Goal: Task Accomplishment & Management: Manage account settings

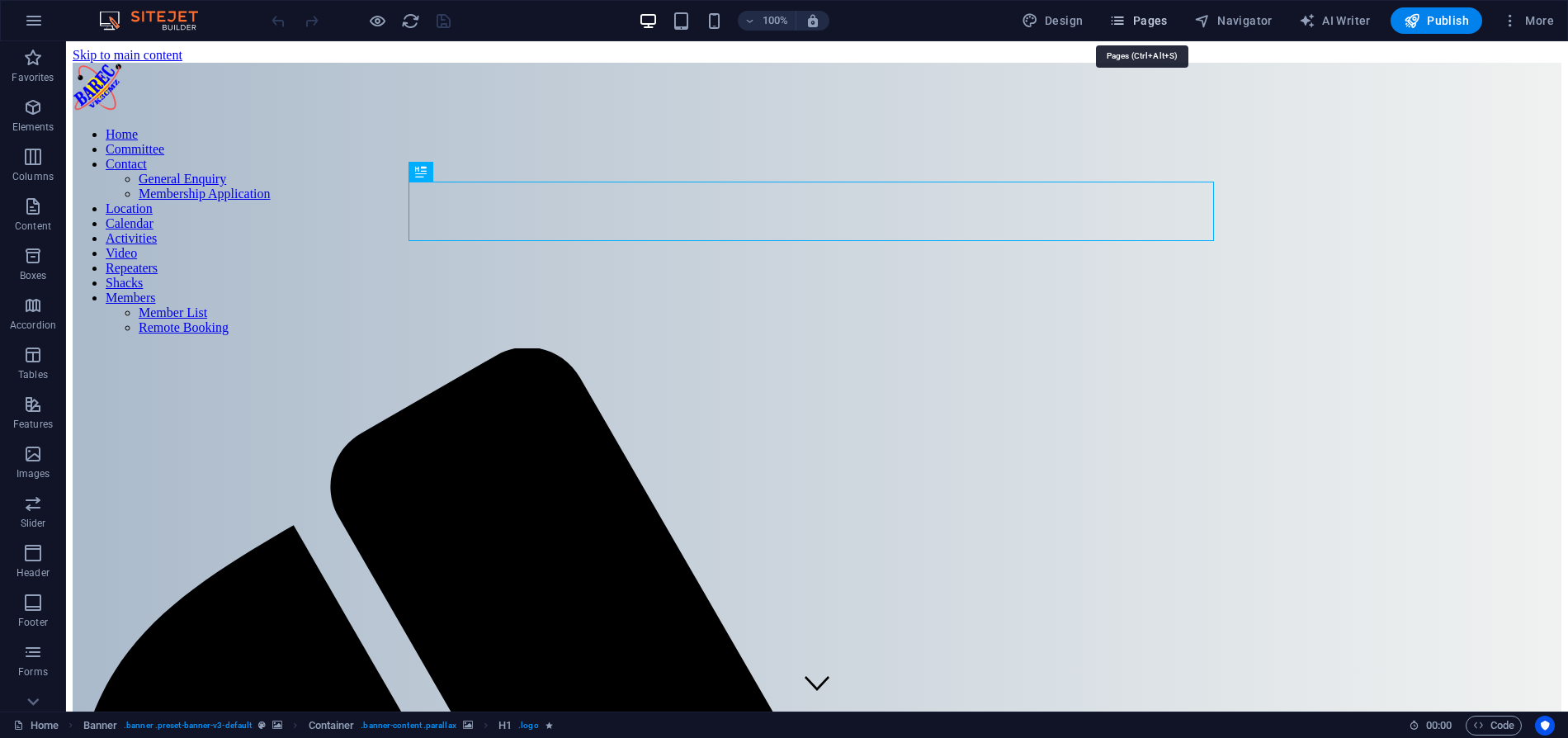
click at [1138, 30] on button "Pages" at bounding box center [1139, 21] width 71 height 26
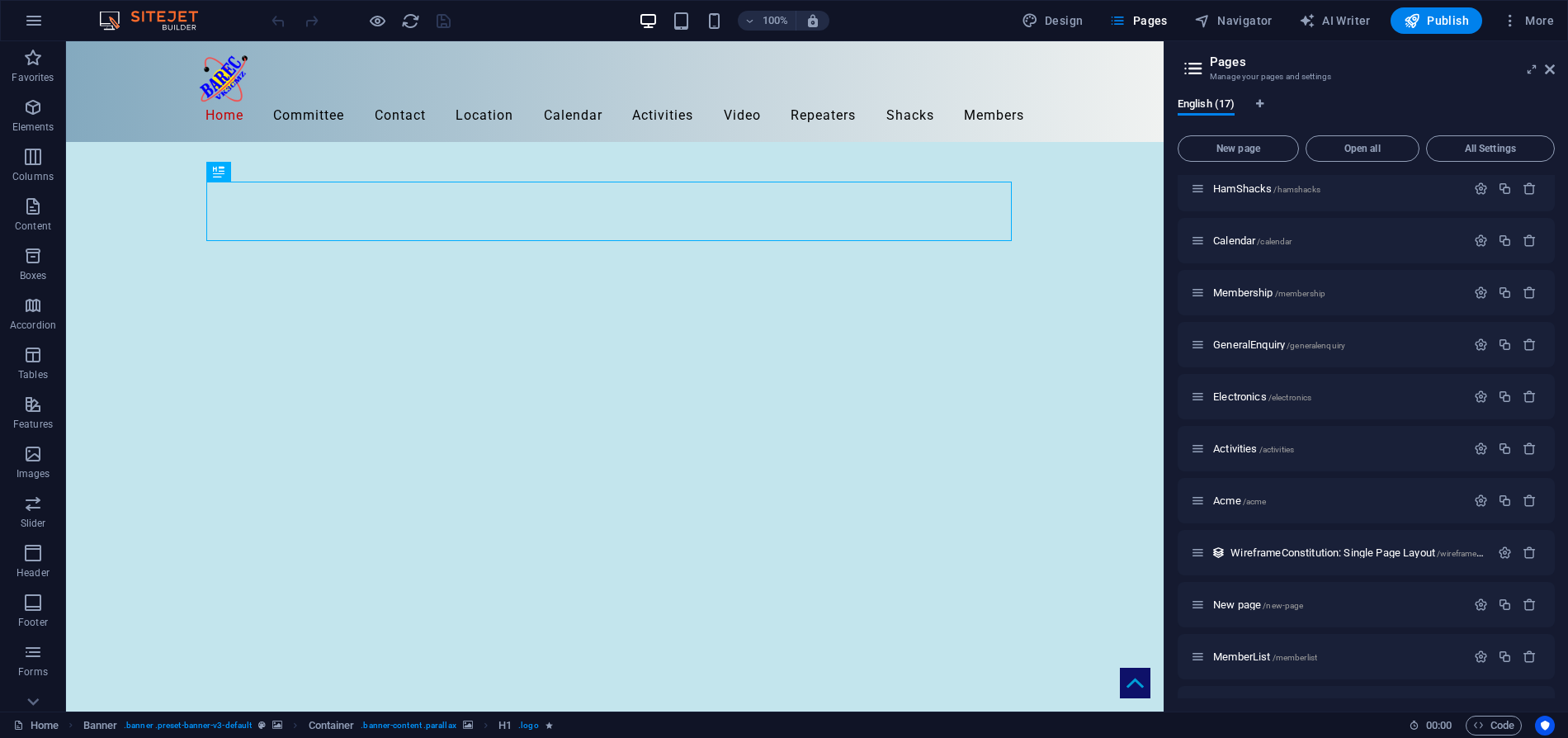
scroll to position [361, 0]
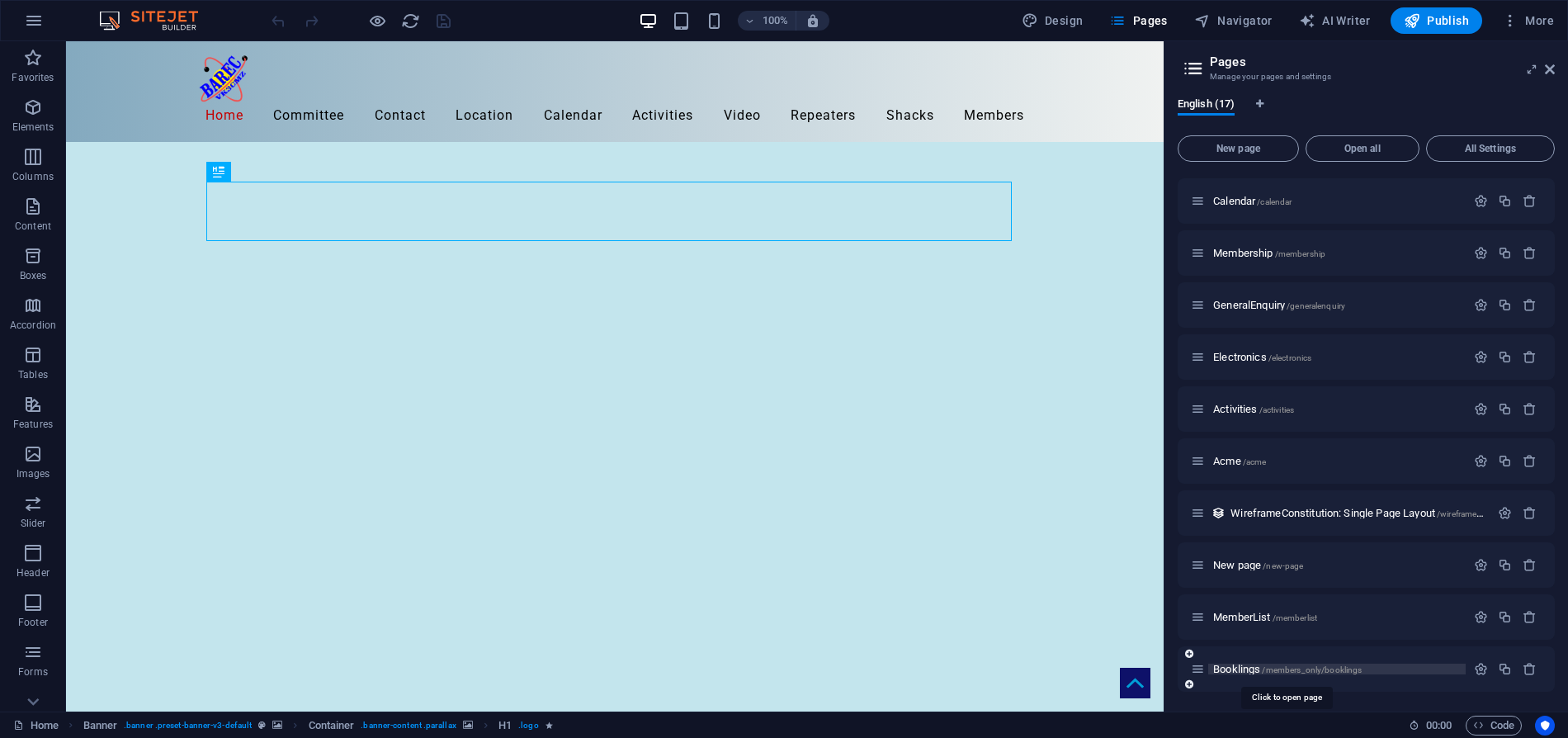
click at [1244, 667] on span "Booklings /members_only/booklings" at bounding box center [1287, 669] width 149 height 12
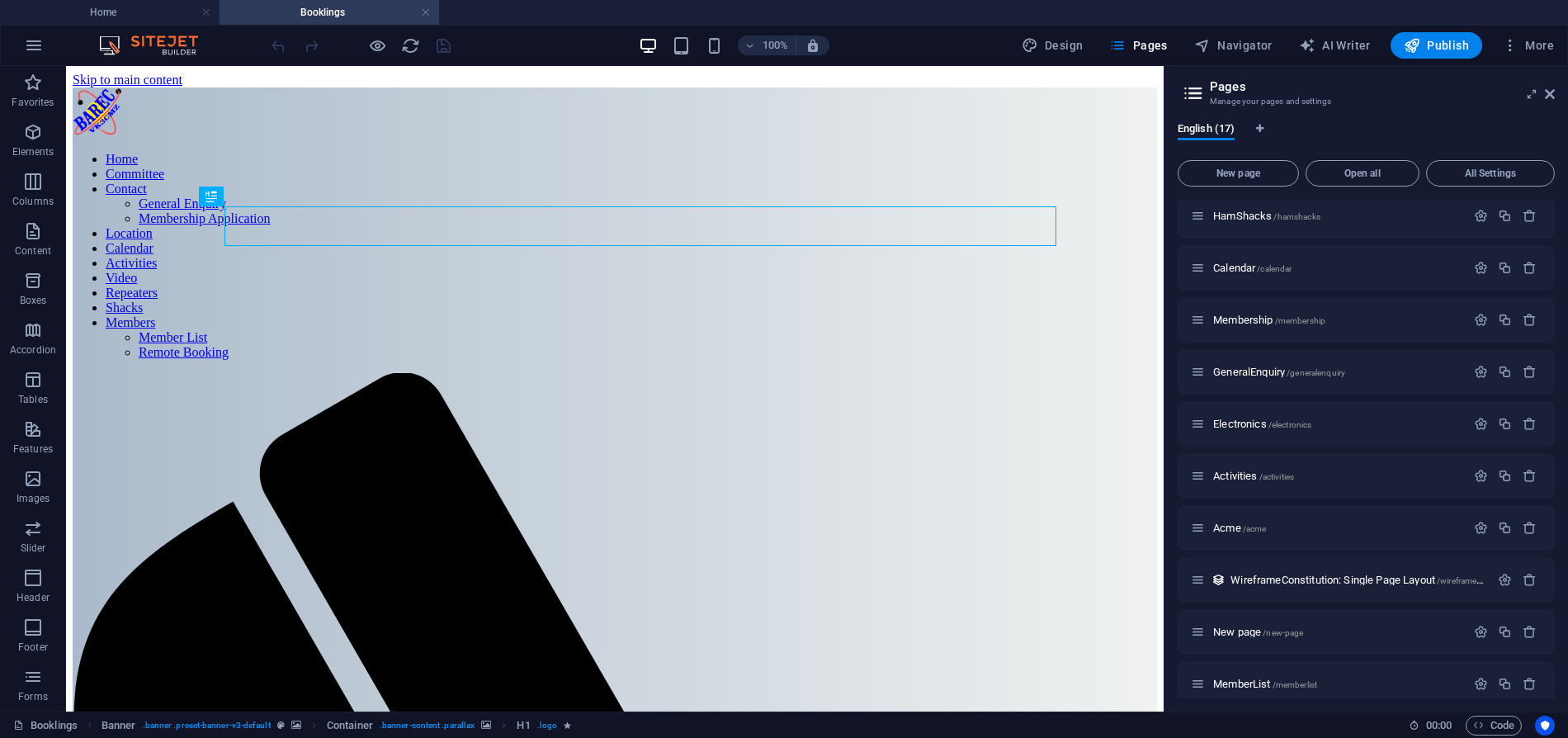
scroll to position [0, 0]
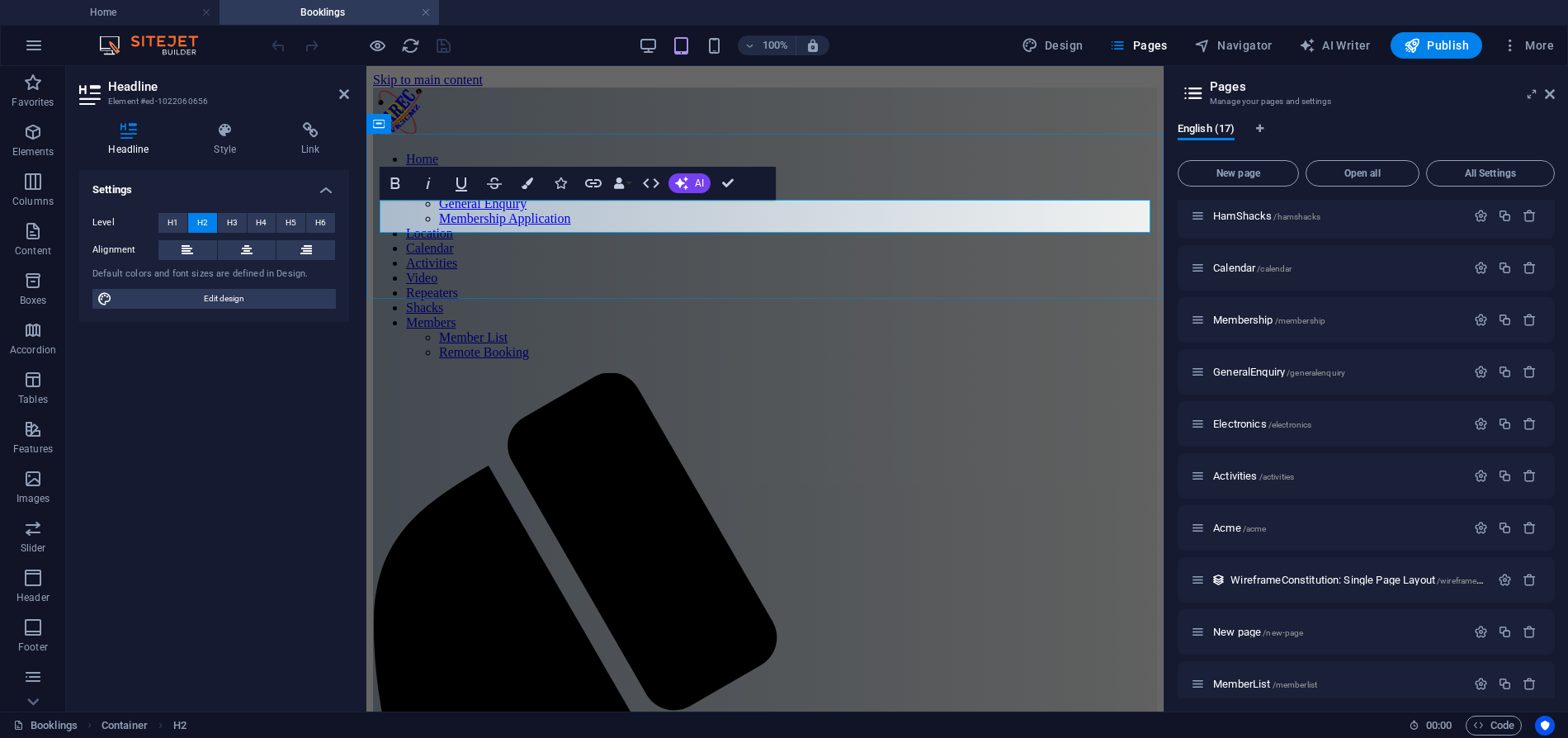
click at [340, 90] on icon at bounding box center [344, 94] width 10 height 13
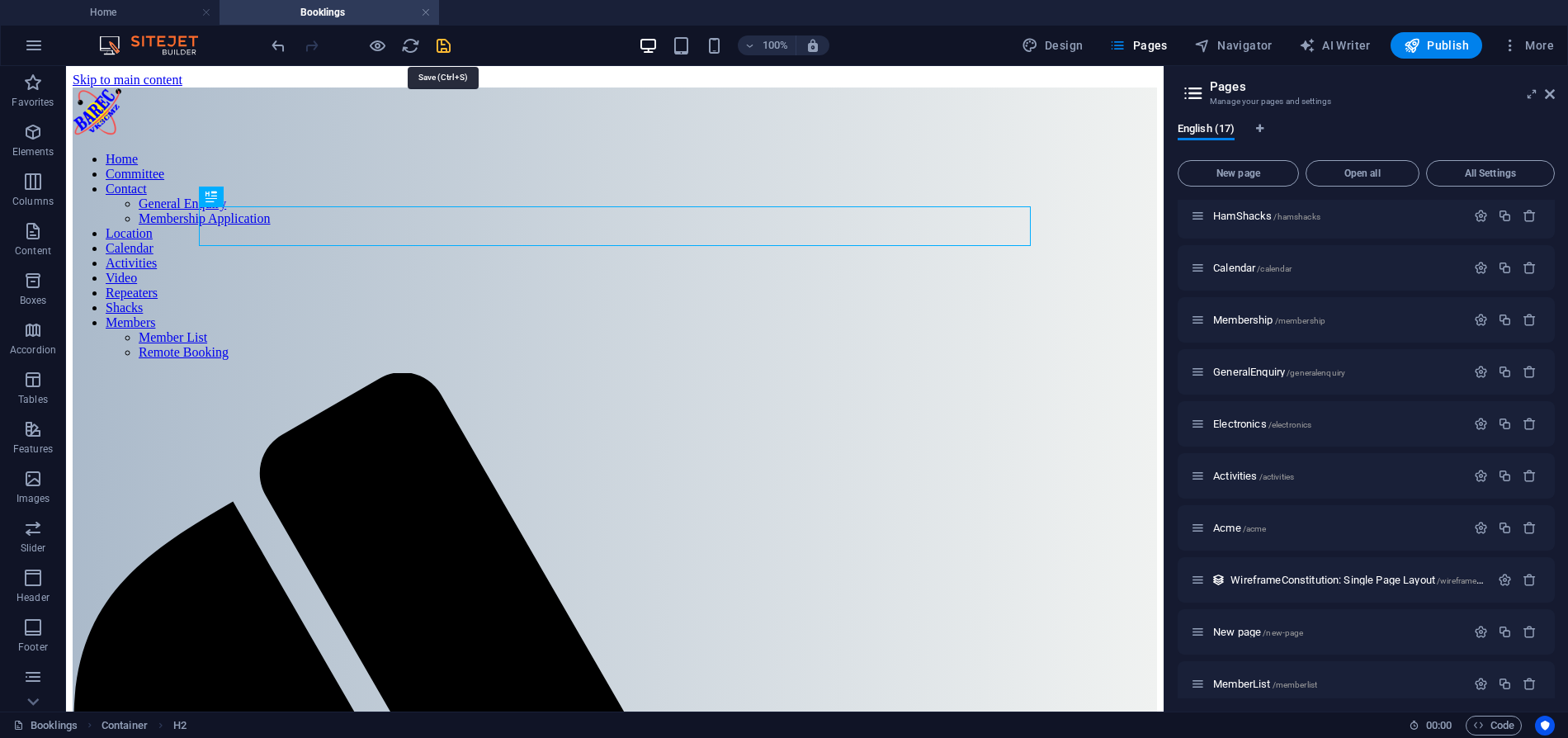
click at [443, 41] on icon "save" at bounding box center [443, 46] width 19 height 19
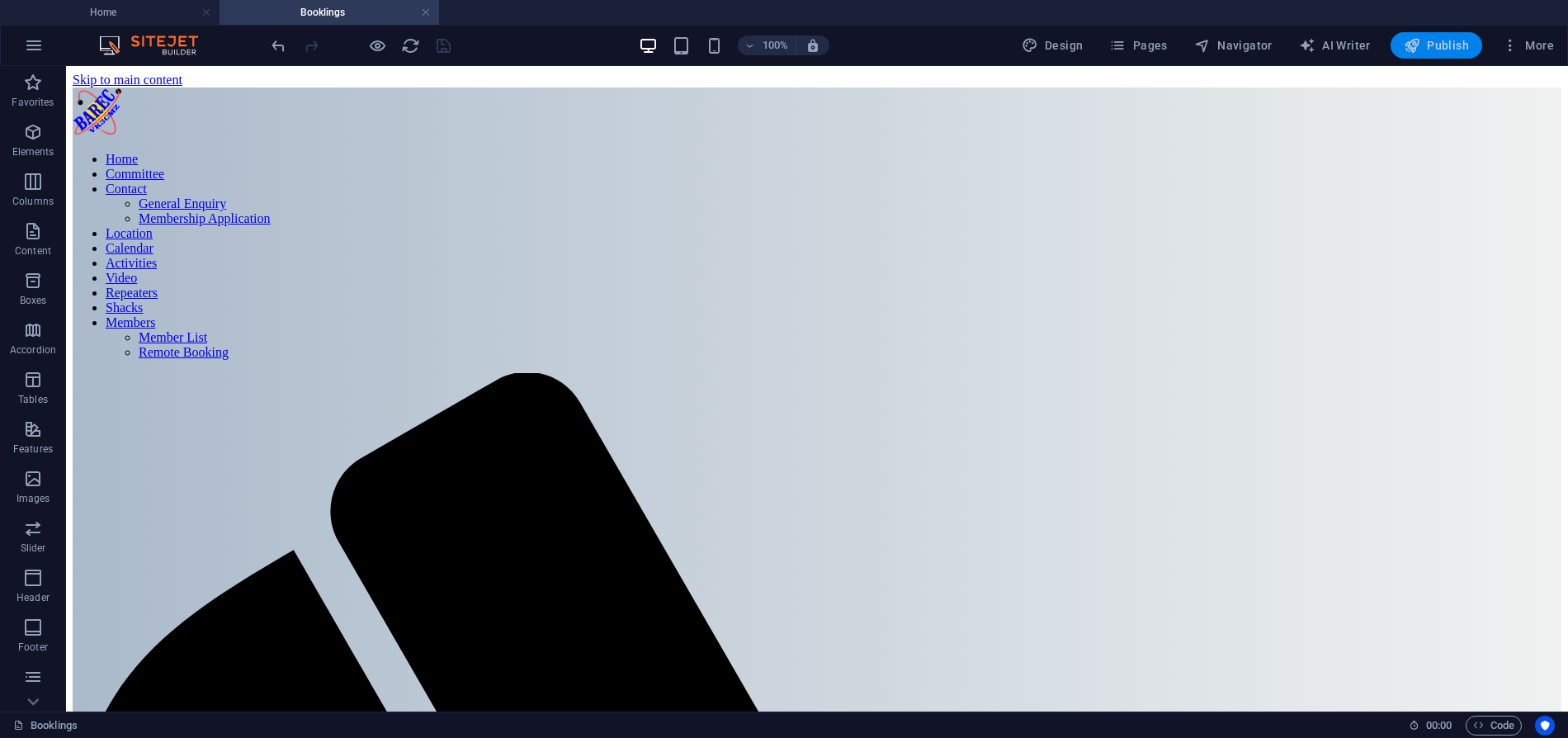
click at [1446, 47] on span "Publish" at bounding box center [1437, 46] width 65 height 17
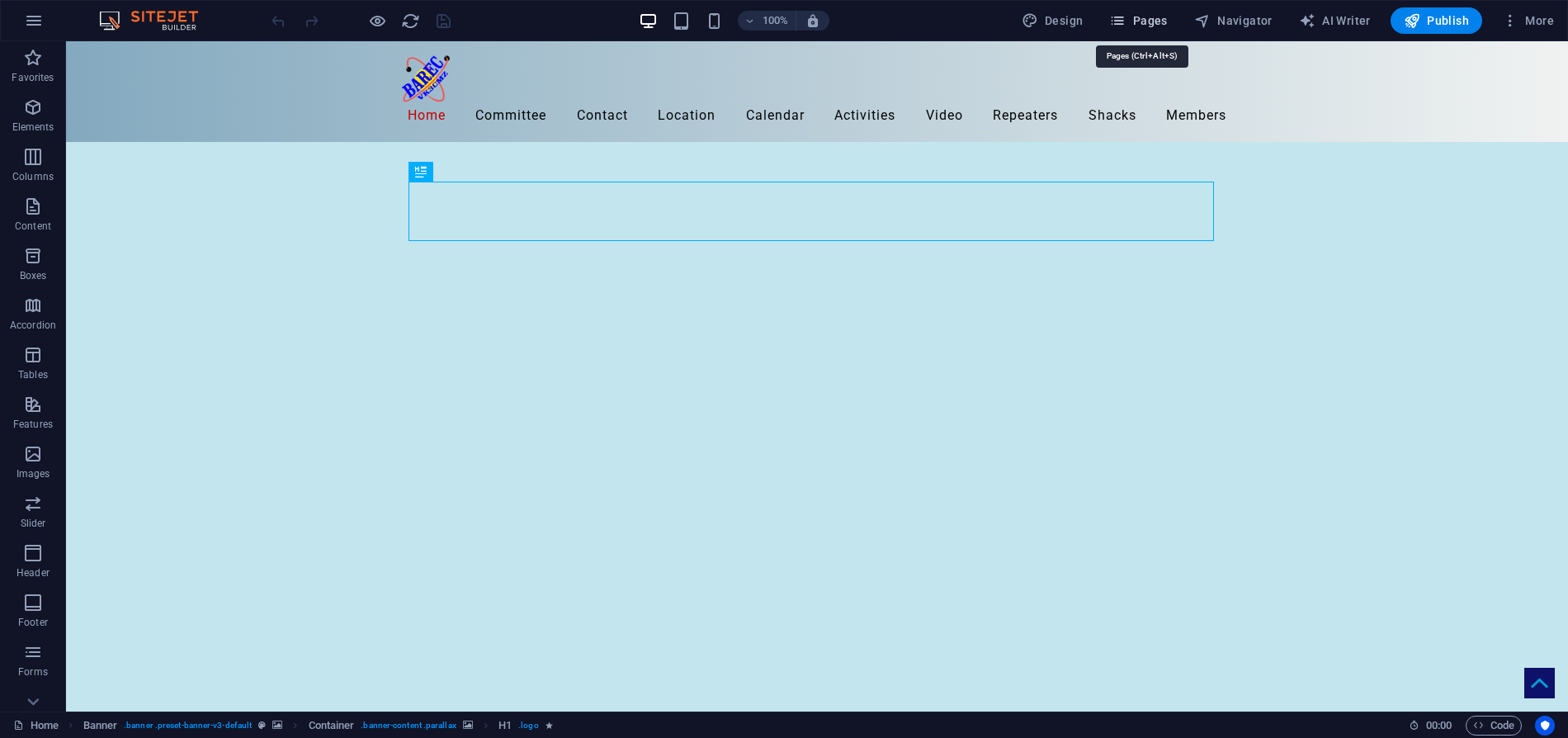
click at [1147, 18] on span "Pages" at bounding box center [1139, 21] width 58 height 17
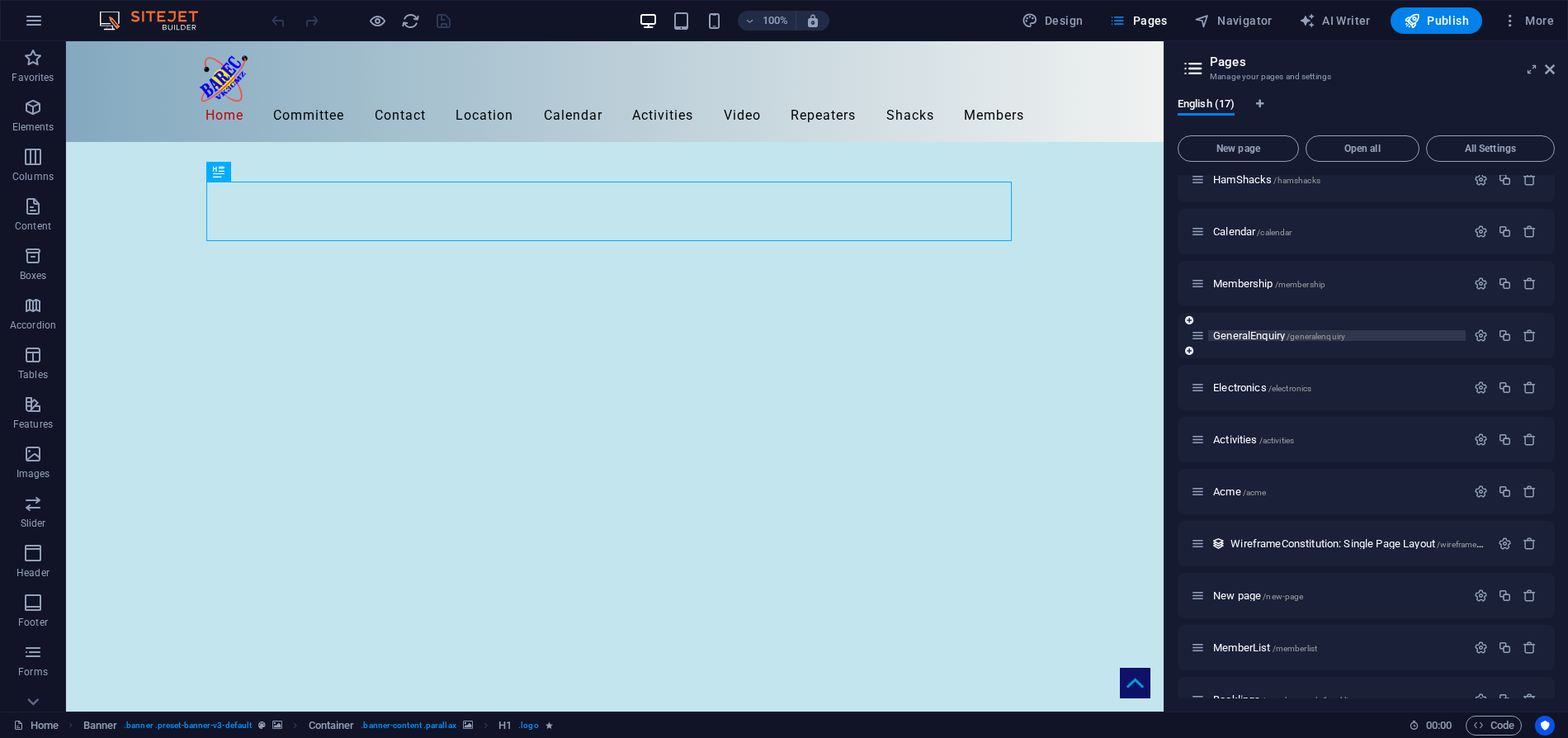
scroll to position [361, 0]
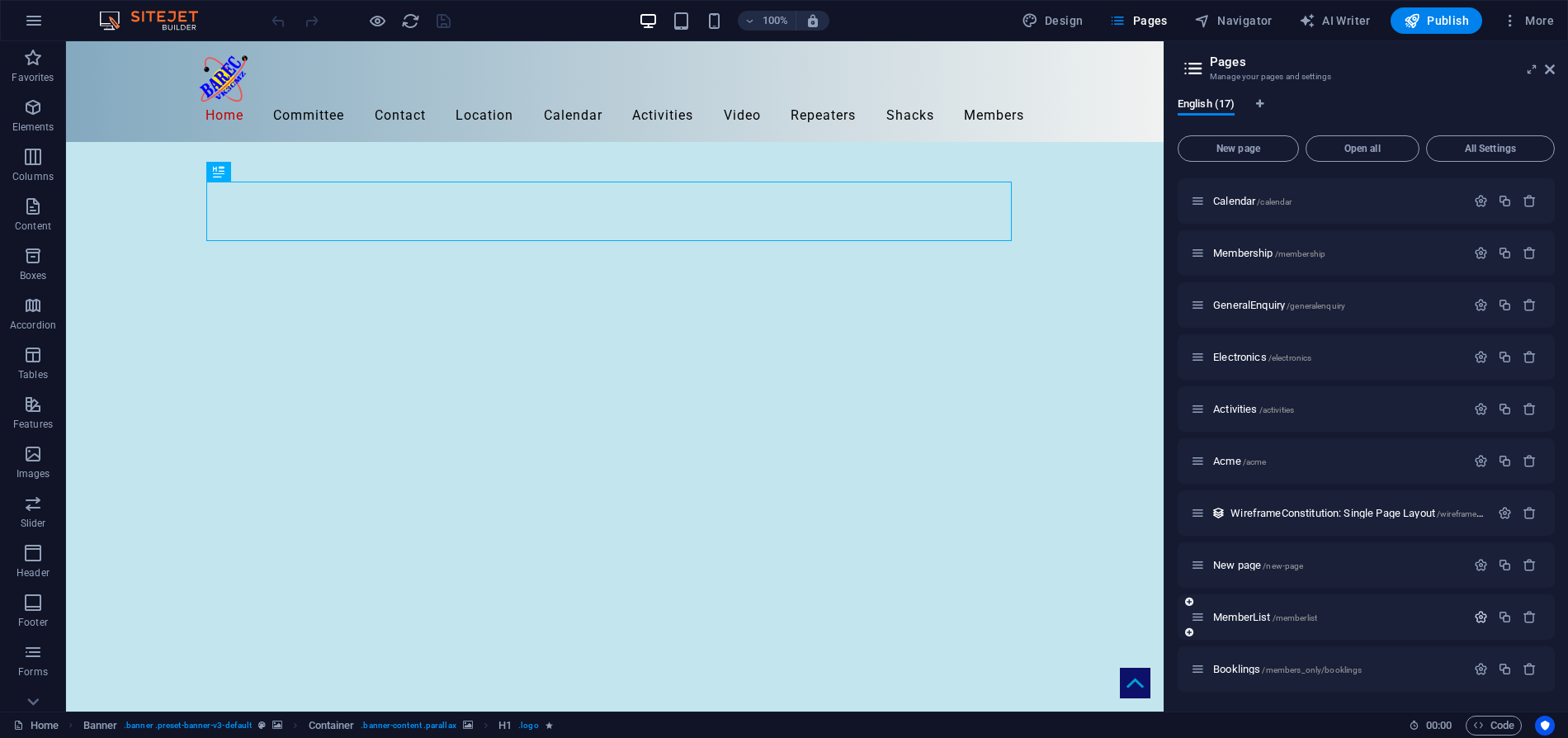
click at [1479, 618] on icon "button" at bounding box center [1481, 616] width 14 height 14
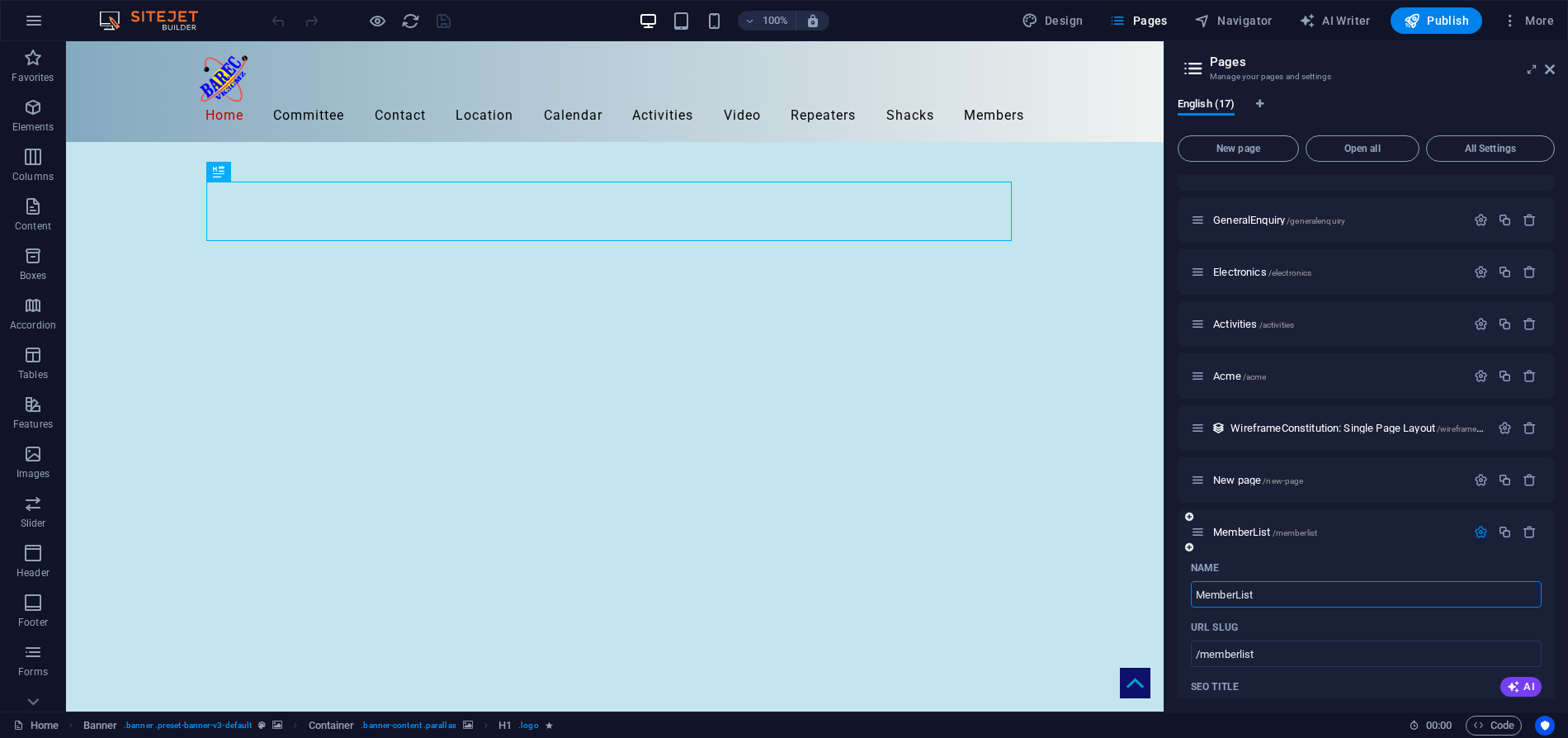
scroll to position [526, 0]
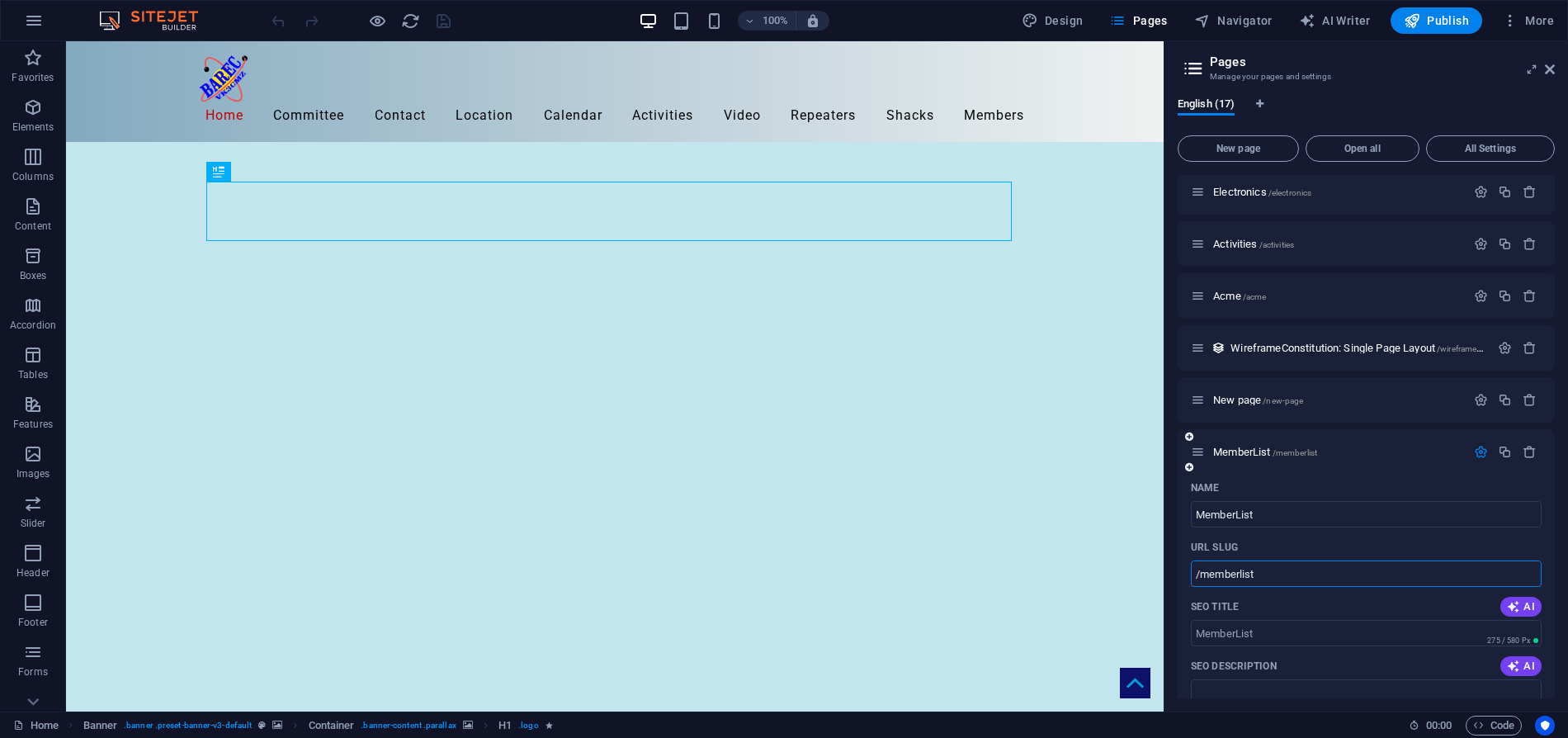
click at [1200, 574] on input "/memberlist" at bounding box center [1366, 573] width 351 height 26
type input "/members_only/memberlistA"
click at [1293, 482] on div "Name" at bounding box center [1366, 487] width 351 height 26
click at [1248, 450] on span "MemberList /members_only/memberlistA" at bounding box center [1298, 451] width 169 height 12
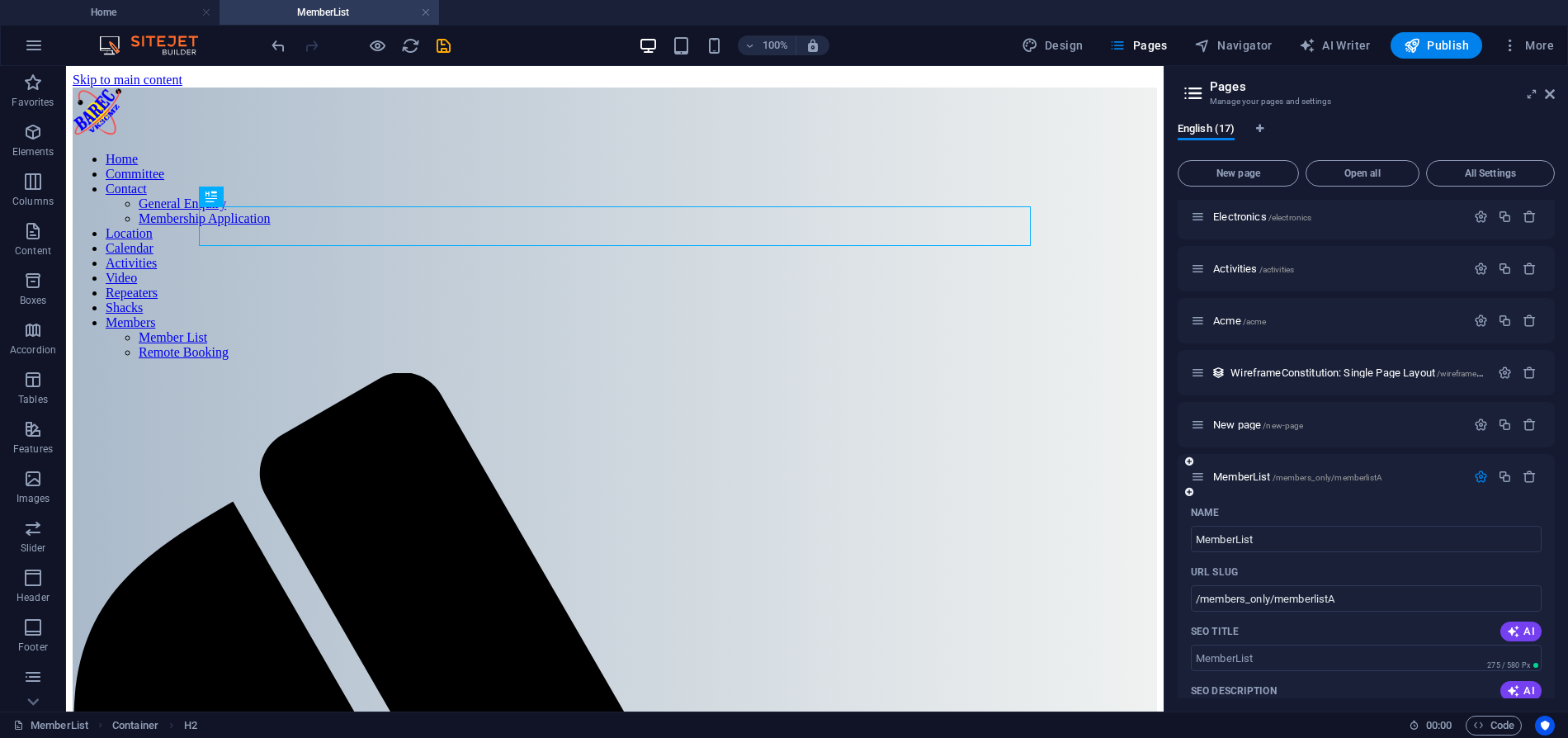
scroll to position [0, 0]
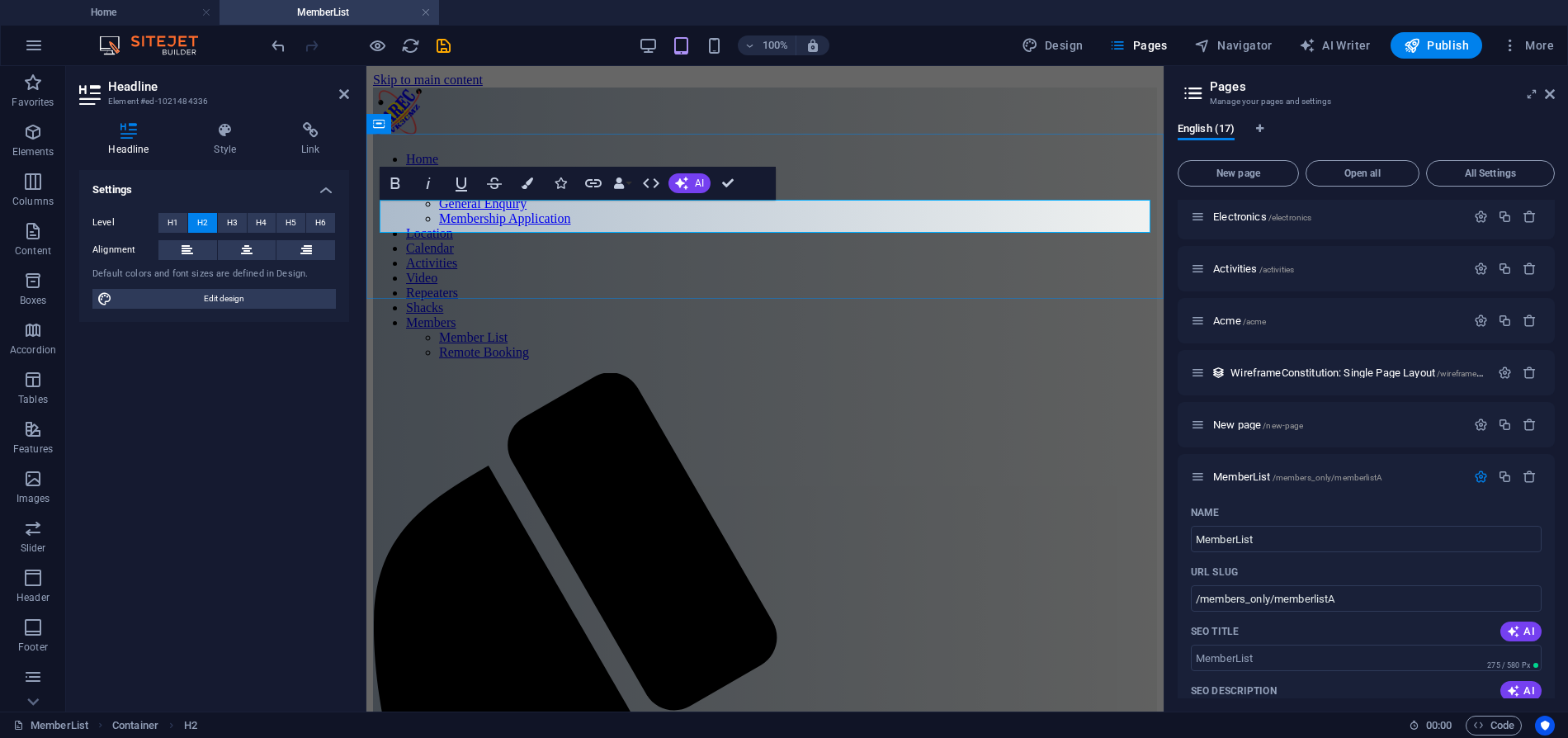
drag, startPoint x: 849, startPoint y: 211, endPoint x: 885, endPoint y: 220, distance: 37.1
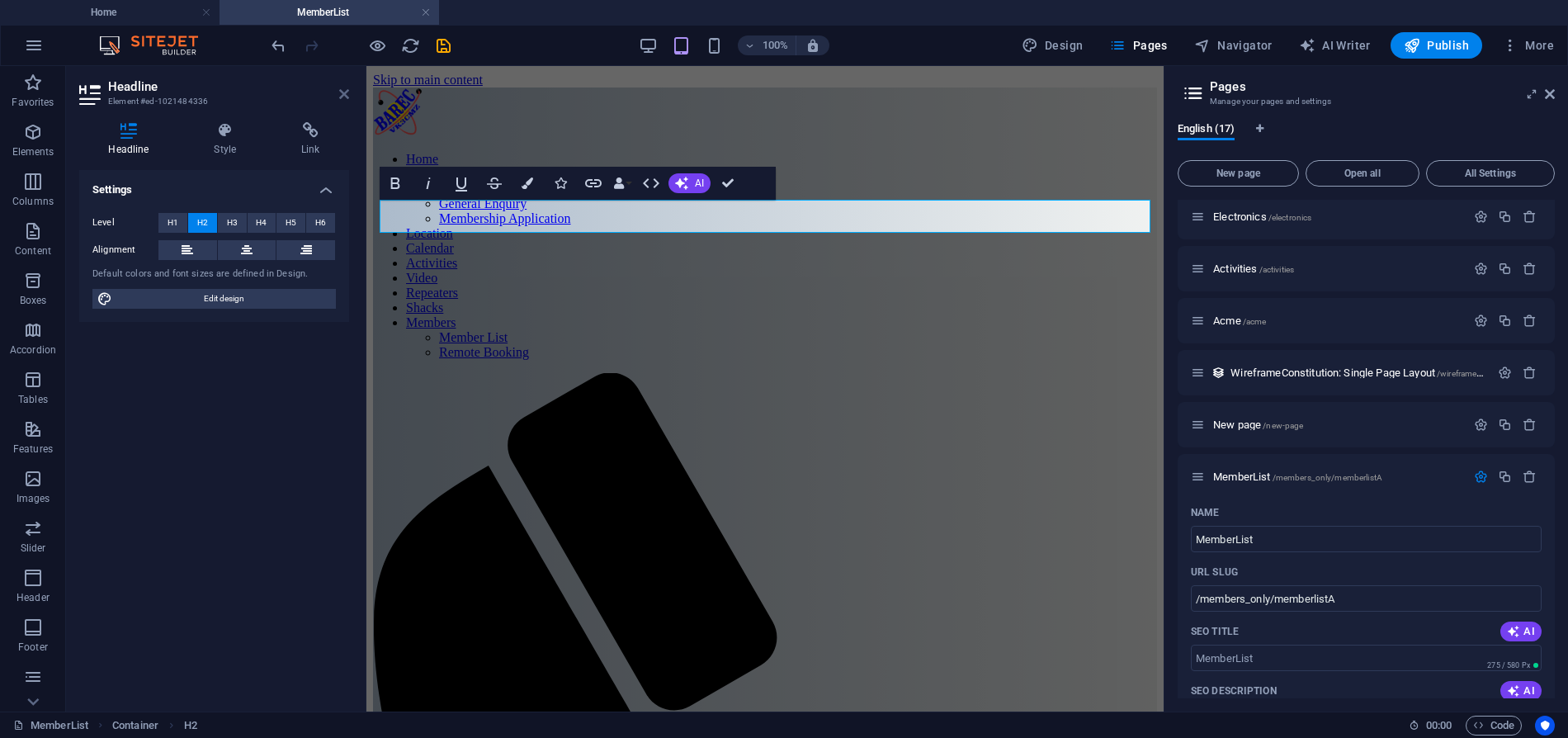
click at [341, 94] on icon at bounding box center [344, 94] width 10 height 13
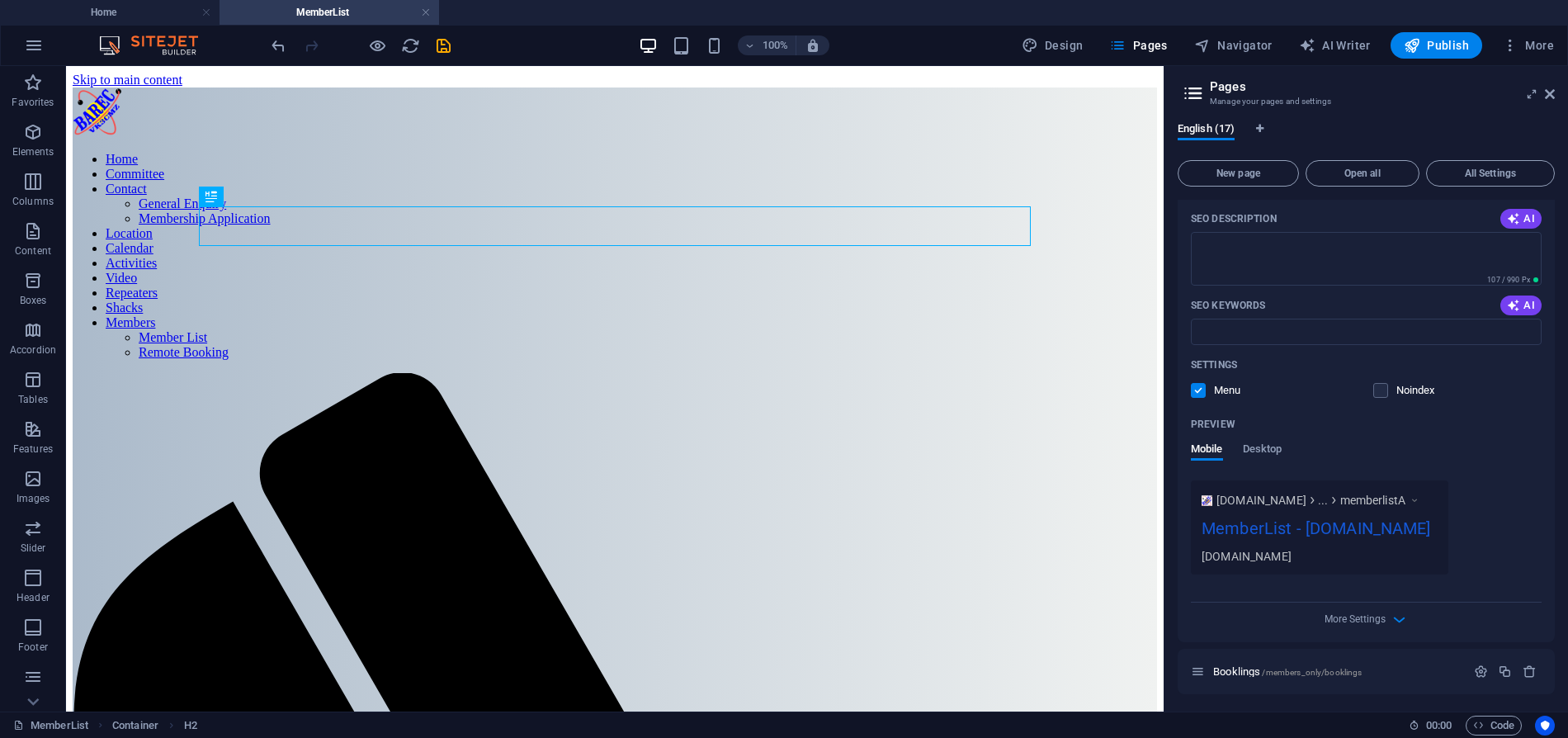
scroll to position [1000, 0]
click at [1476, 668] on icon "button" at bounding box center [1481, 669] width 14 height 14
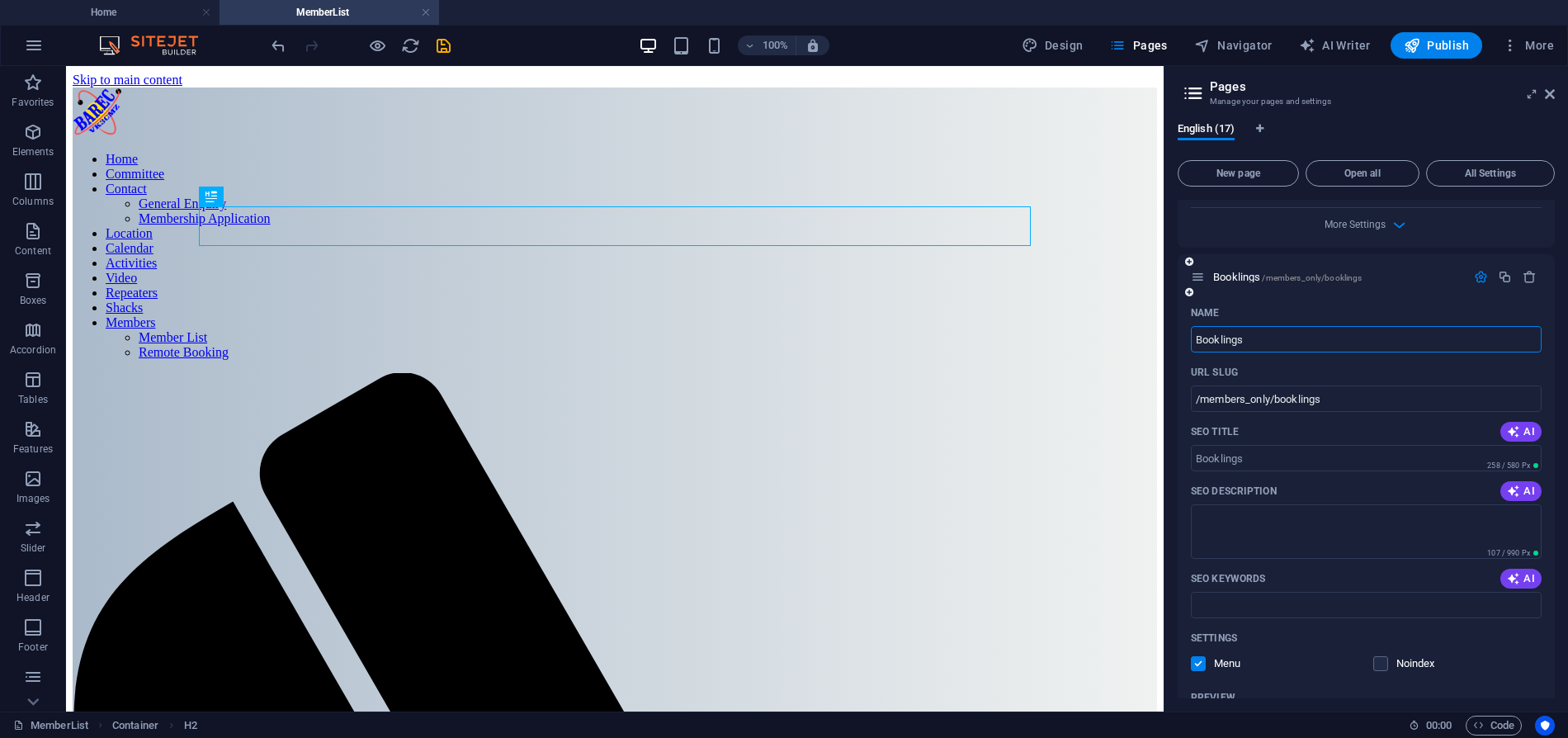
scroll to position [1530, 0]
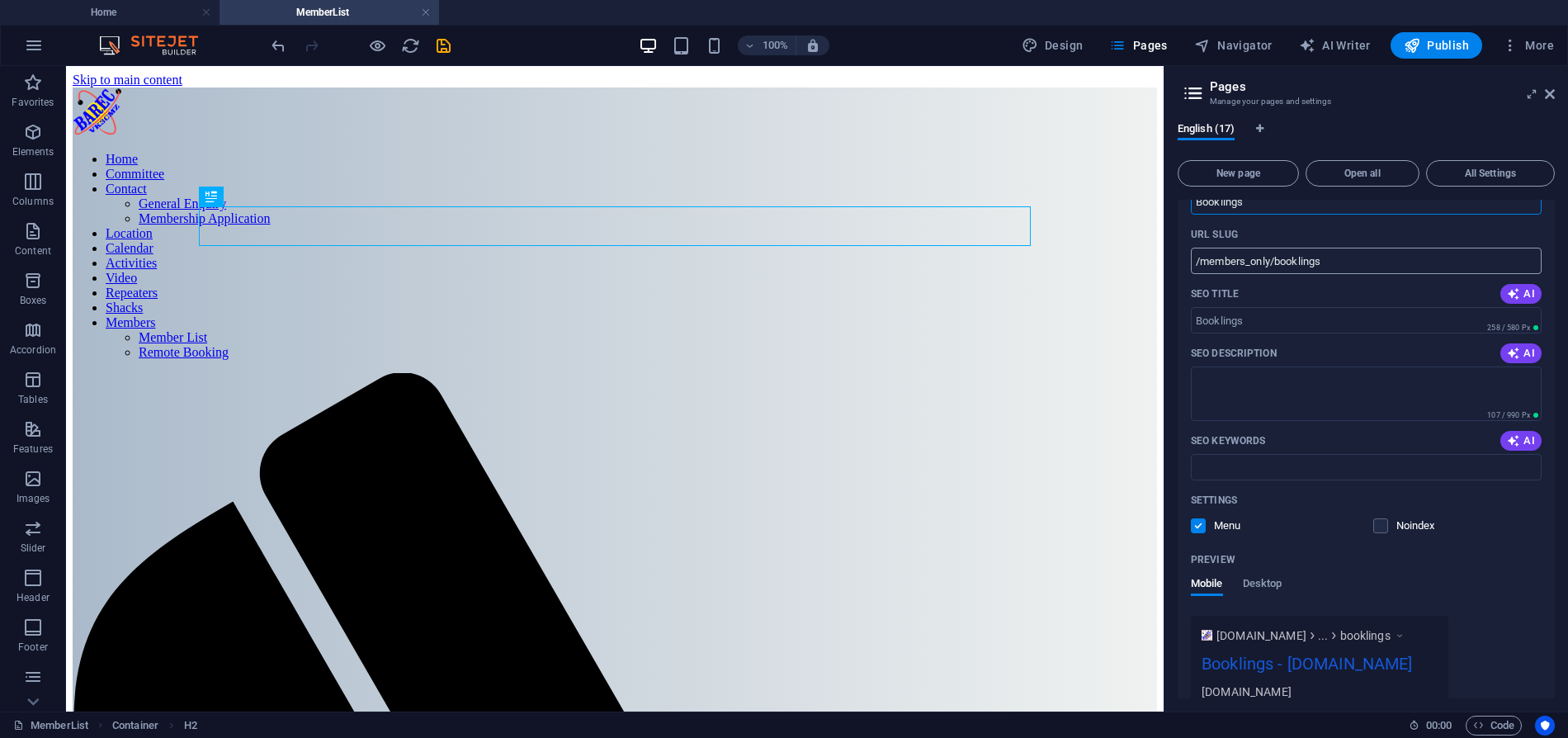
click at [1350, 255] on input "/members_only/booklings" at bounding box center [1366, 261] width 351 height 26
click at [1346, 255] on input "/members_only/booklings" at bounding box center [1366, 261] width 351 height 26
type input "/members_only/booklingsA"
click at [1378, 239] on div "URL SLUG" at bounding box center [1366, 234] width 351 height 26
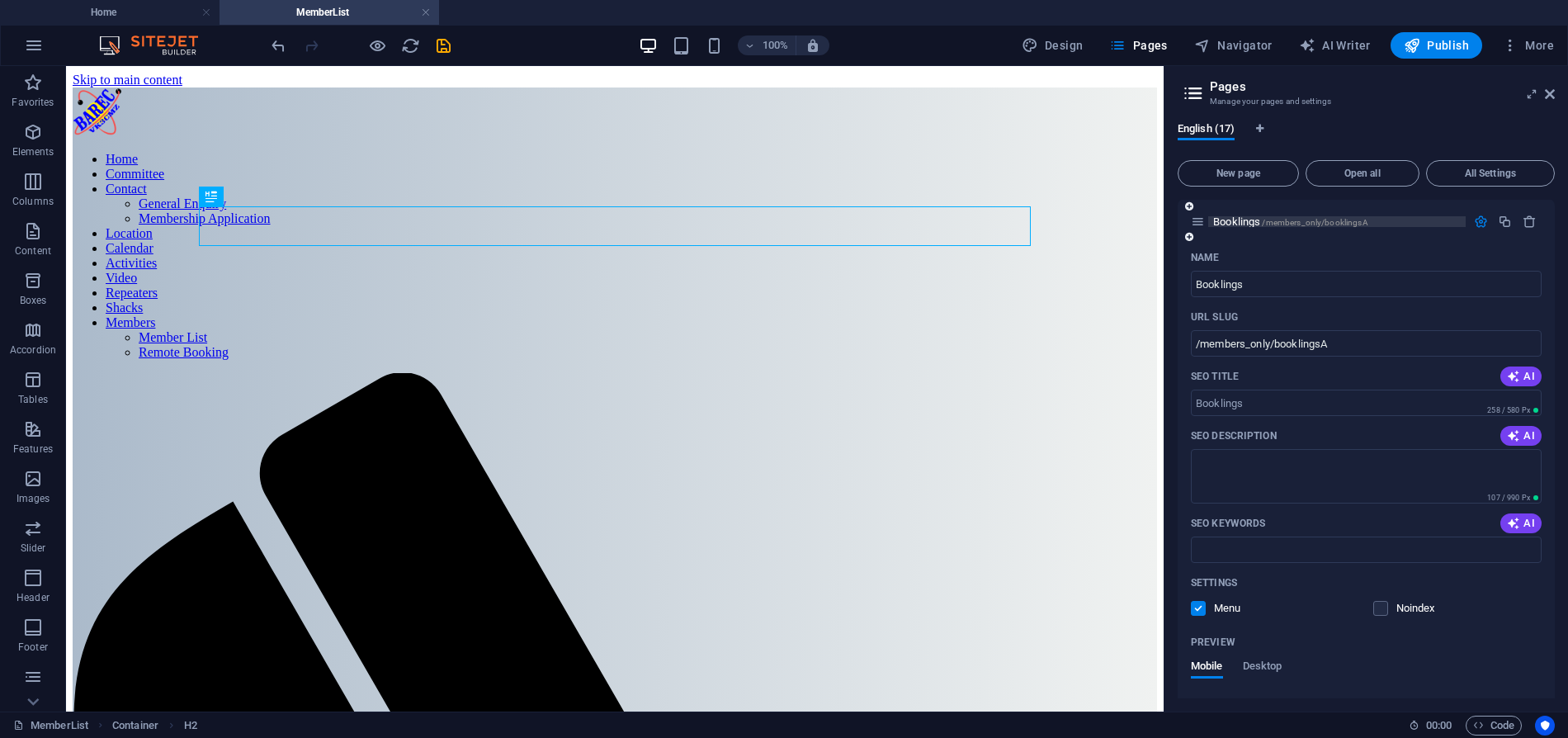
click at [1236, 220] on span "Booklings /members_only/booklingsA" at bounding box center [1291, 221] width 155 height 12
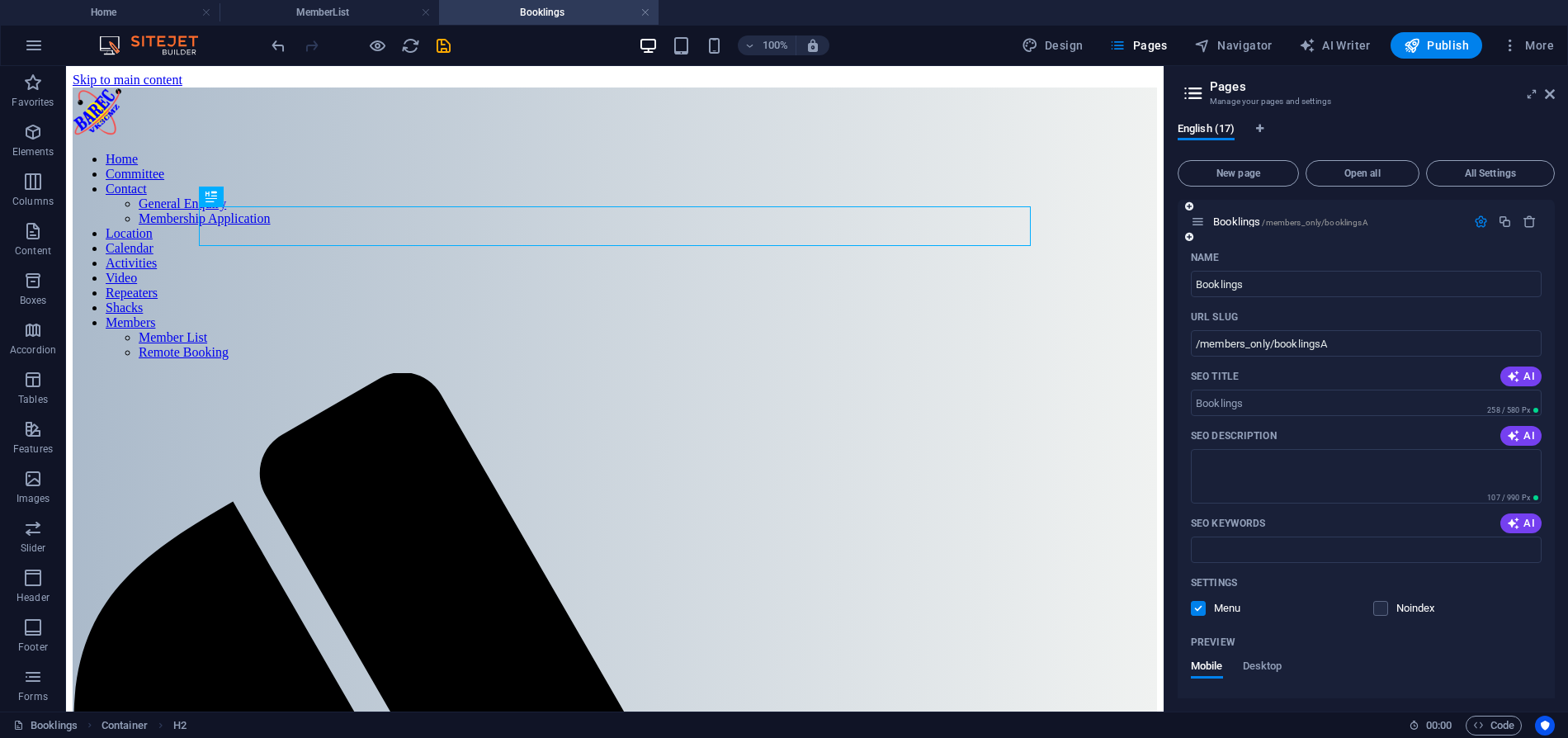
scroll to position [0, 0]
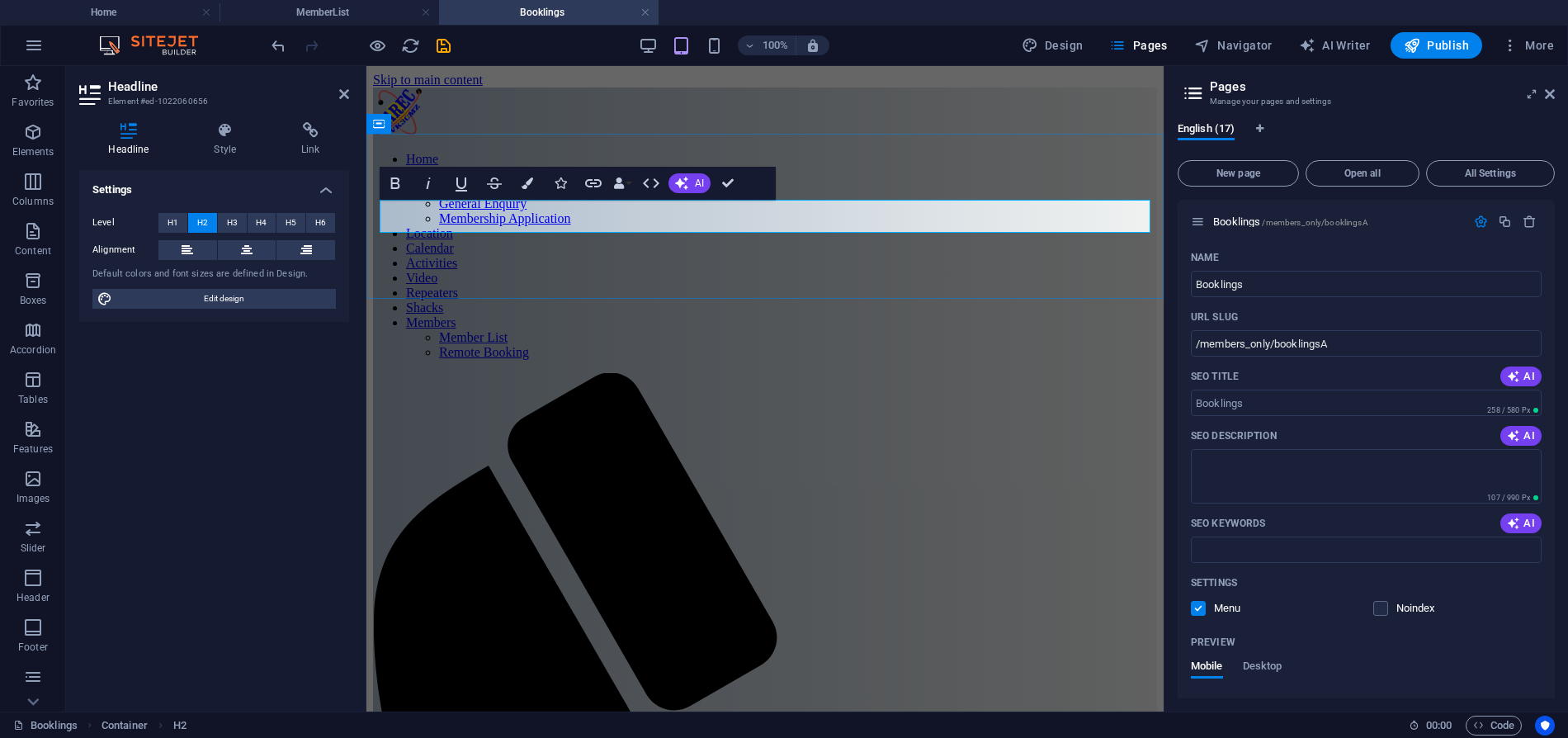
click at [342, 93] on icon at bounding box center [344, 94] width 10 height 13
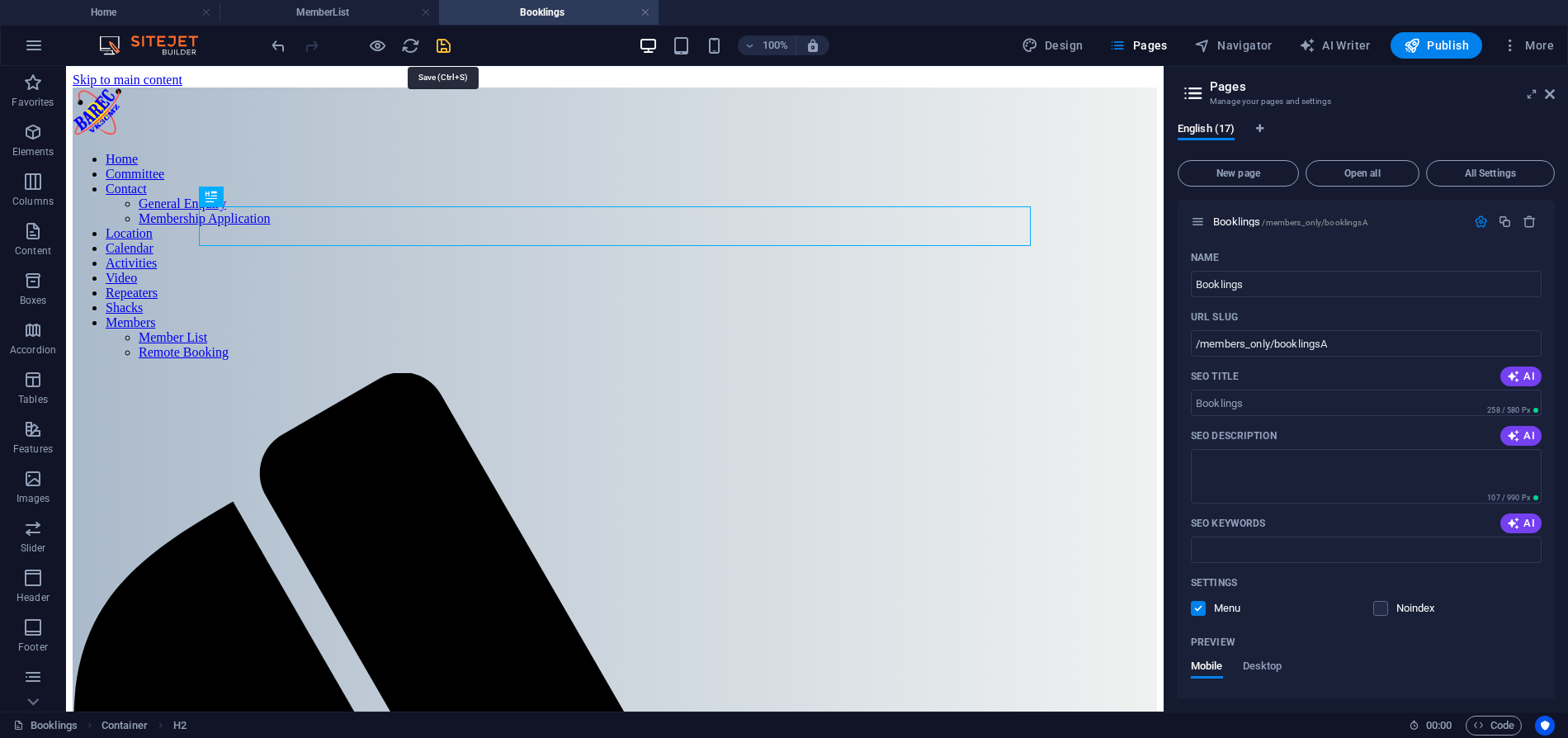
click at [440, 46] on icon "save" at bounding box center [443, 46] width 19 height 19
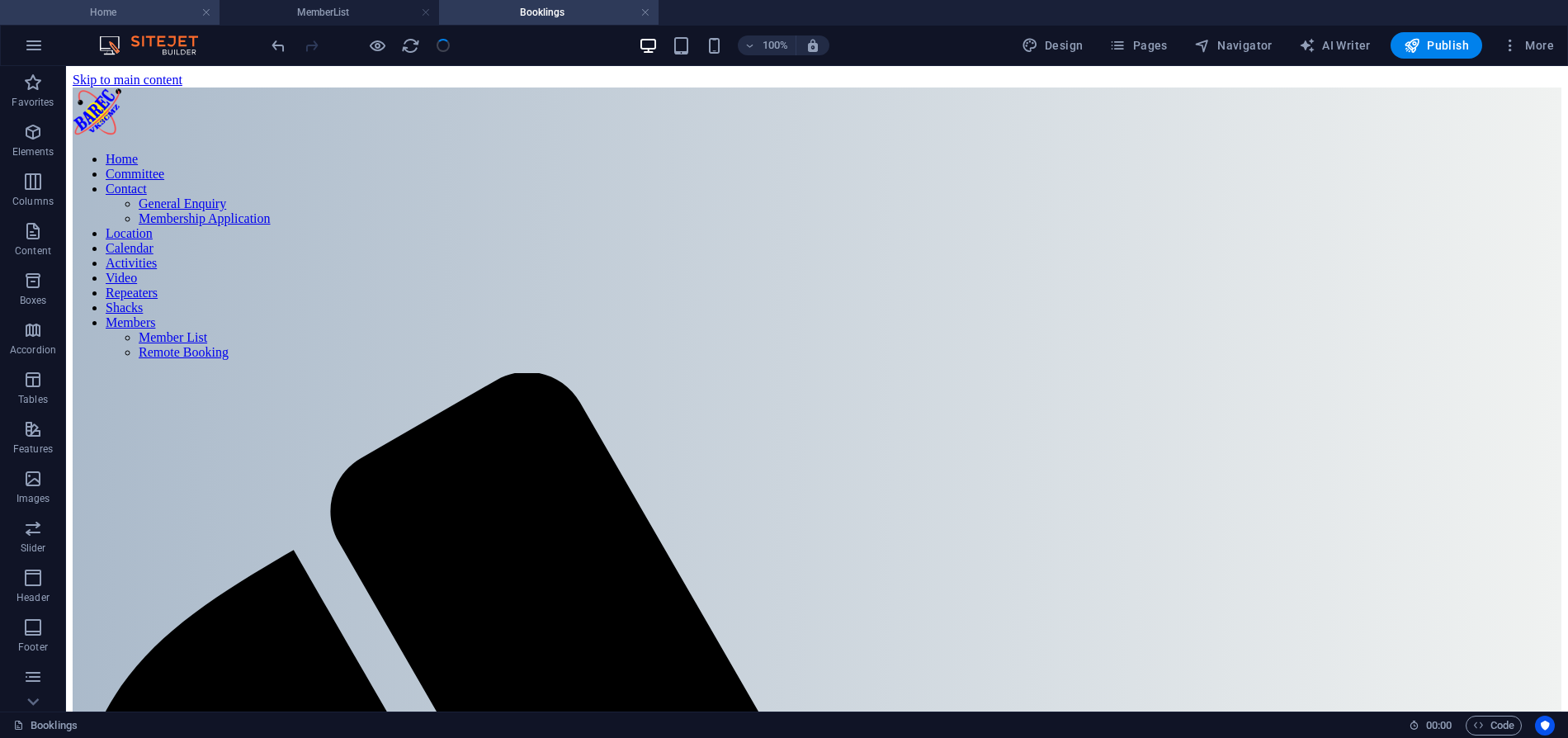
click at [130, 8] on h4 "Home" at bounding box center [109, 12] width 220 height 18
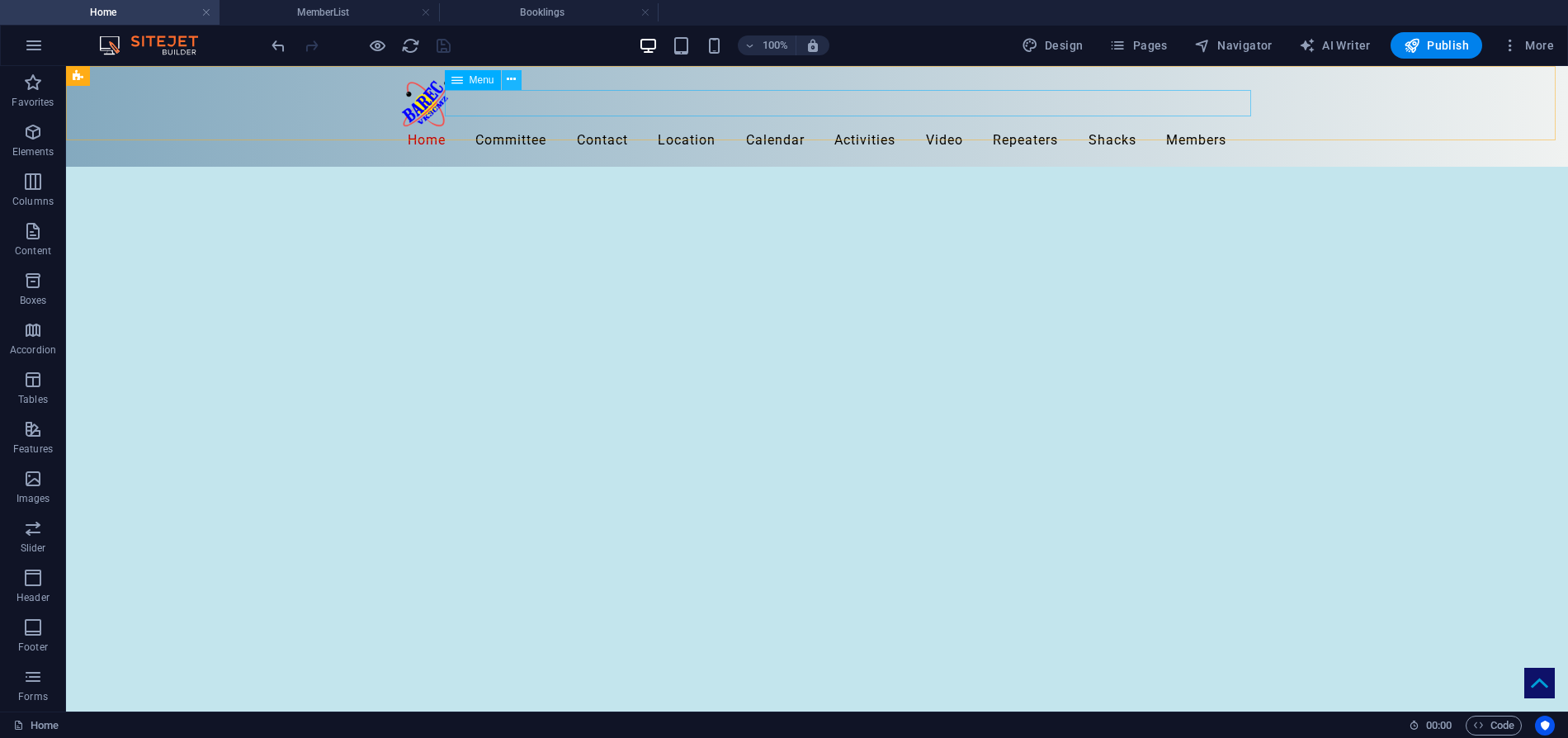
click at [512, 83] on icon at bounding box center [512, 80] width 9 height 18
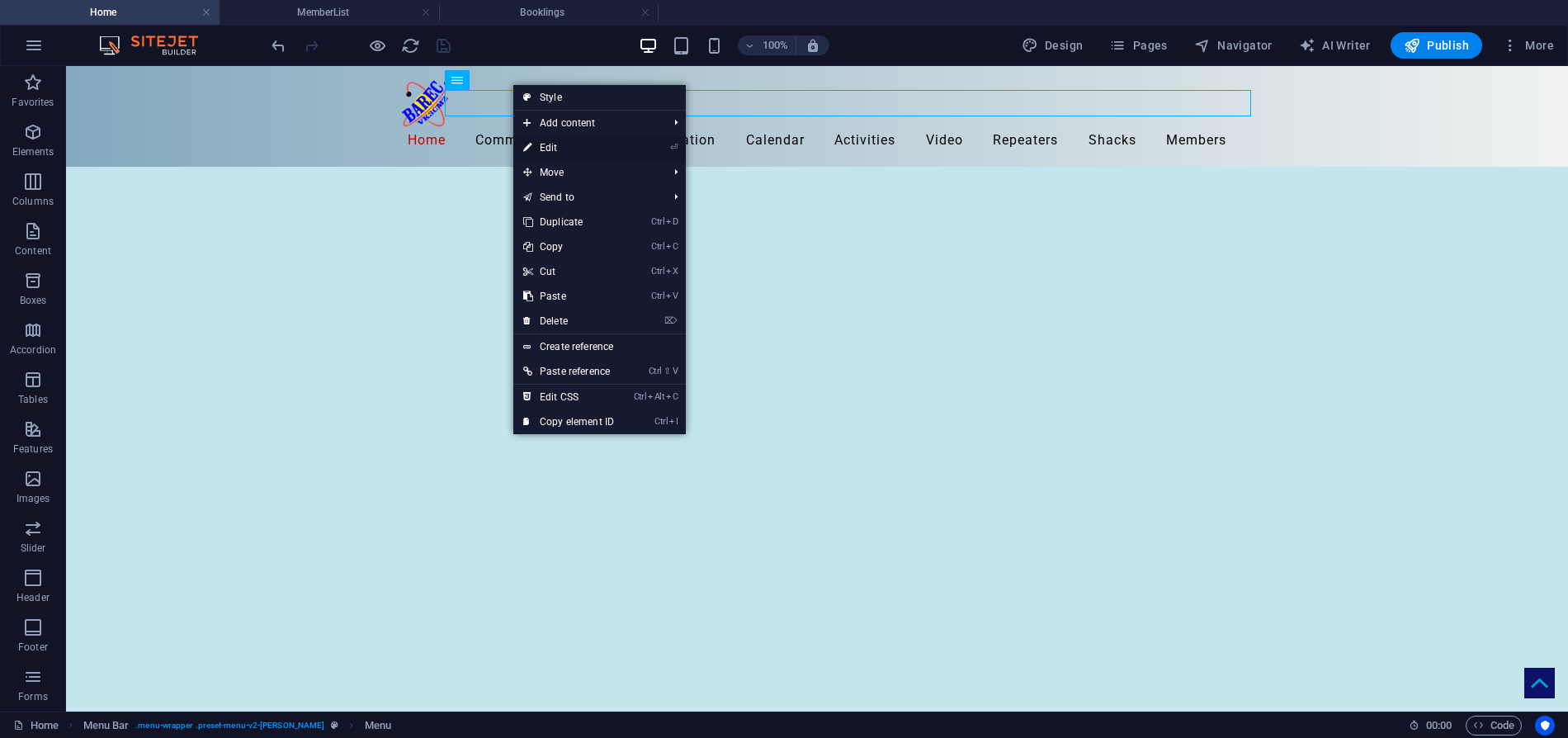
click at [556, 144] on link "⏎ Edit" at bounding box center [569, 148] width 110 height 24
select select
select select "5"
select select
select select "9"
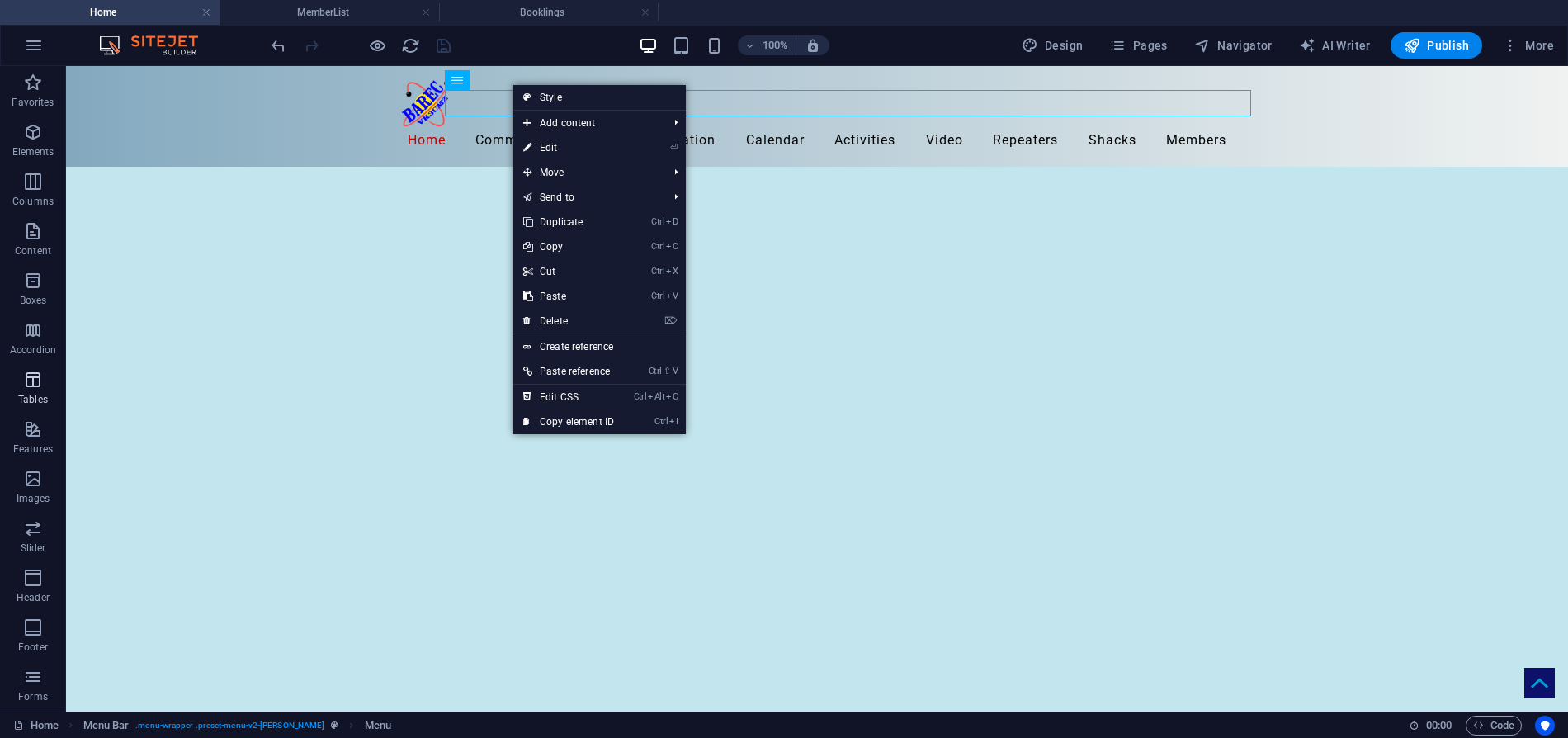
select select
select select "8"
select select
select select "2"
select select
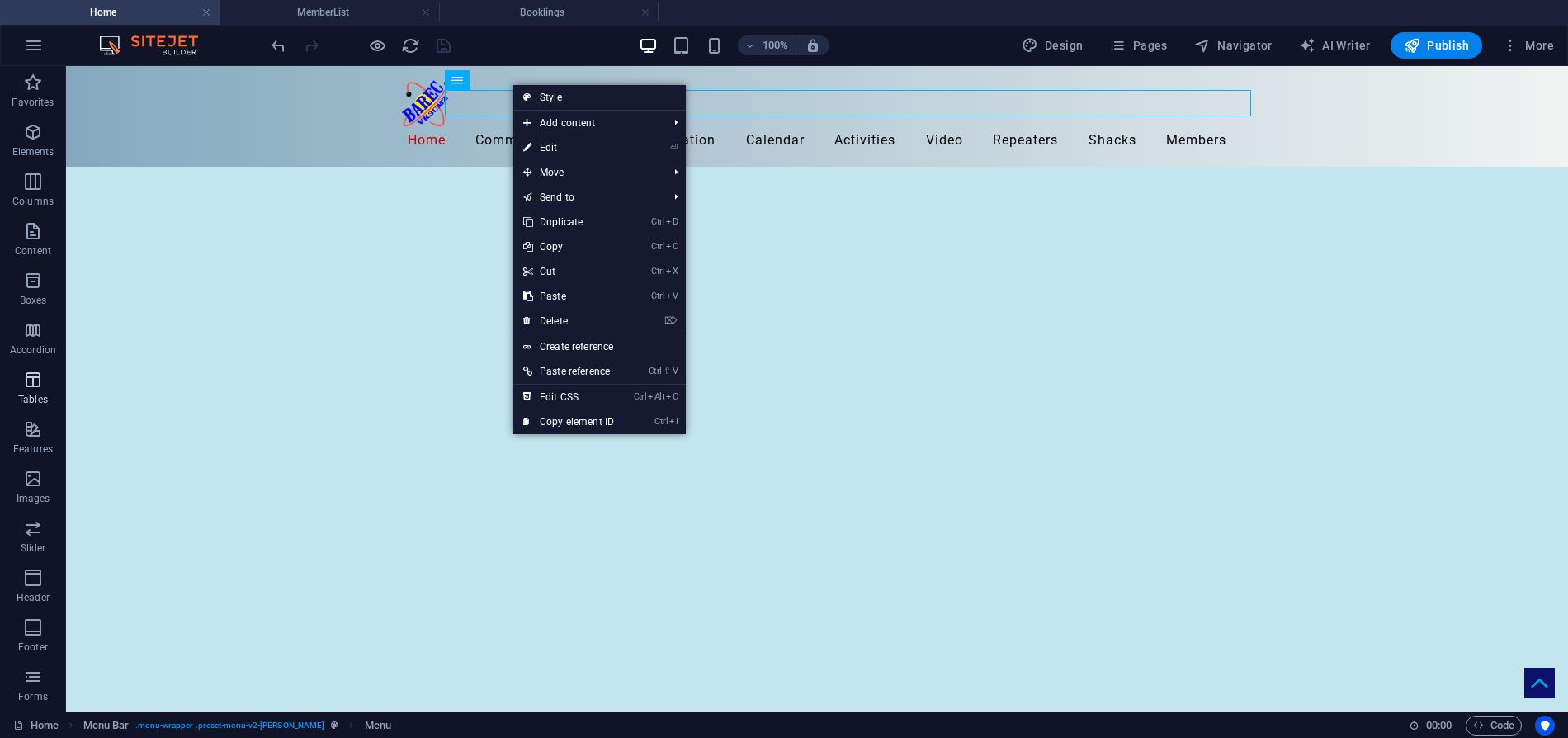
select select "7"
select select
select select "11"
select select
select select "4"
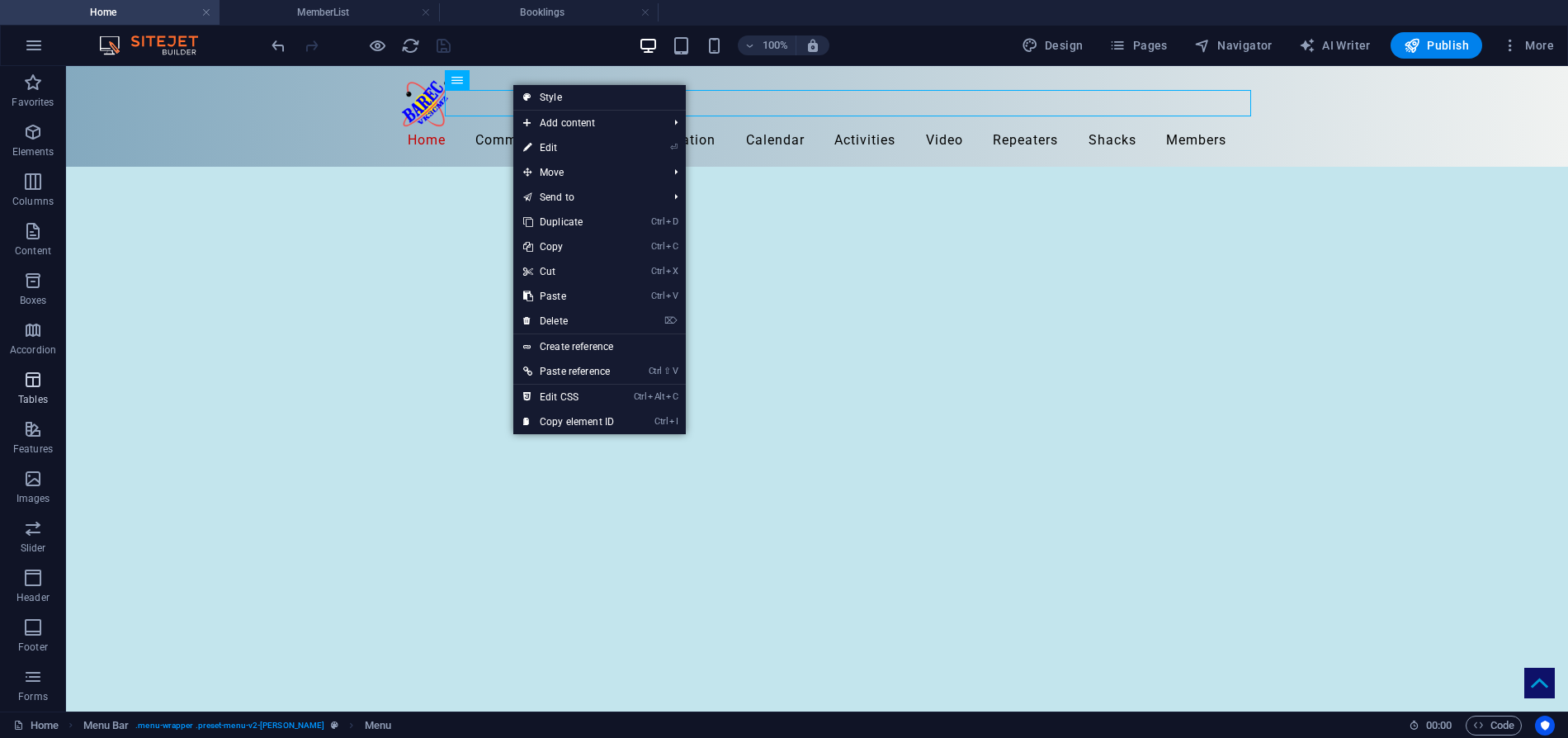
select select
select select "3"
select select
select select "6"
select select
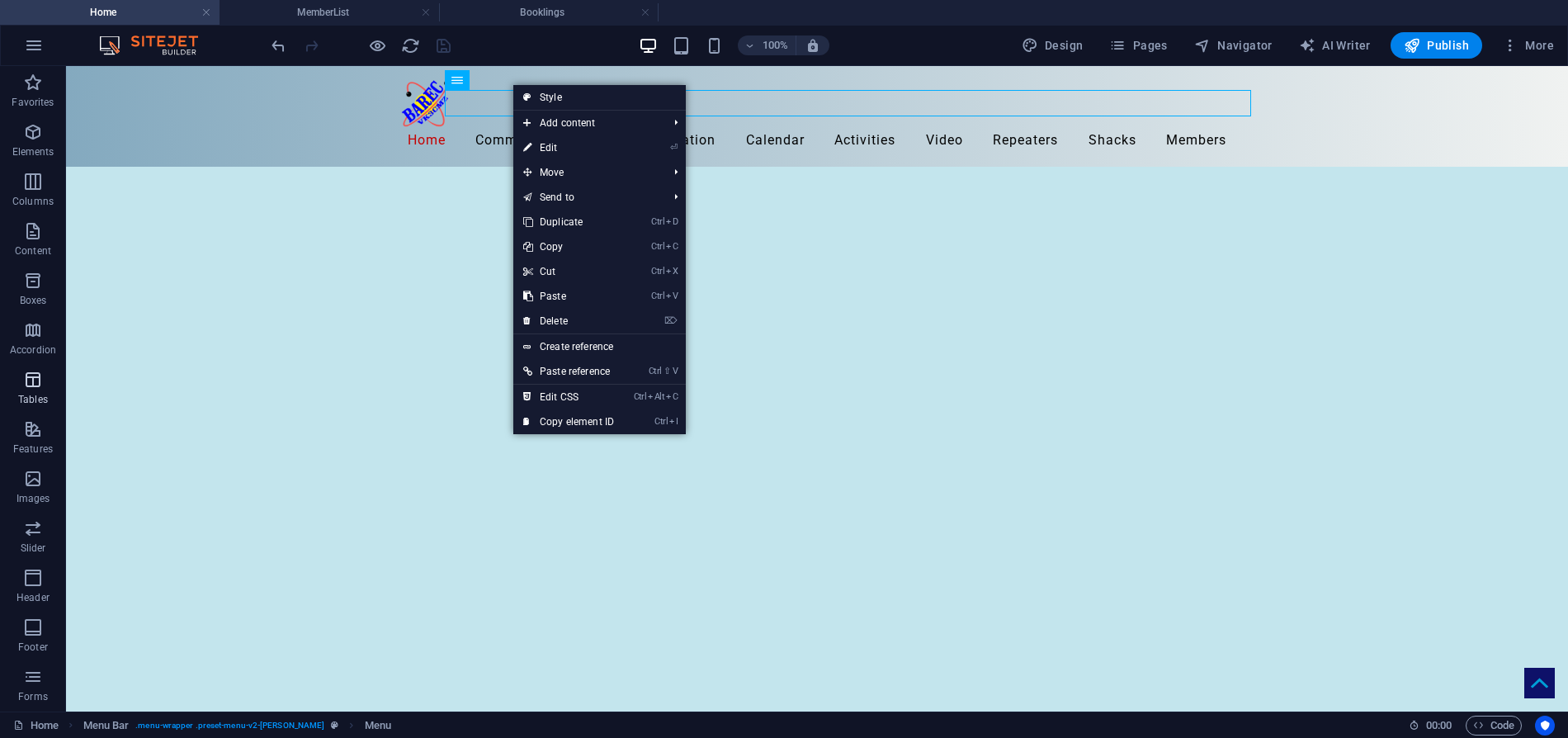
select select "14"
select select
select select "15"
select select
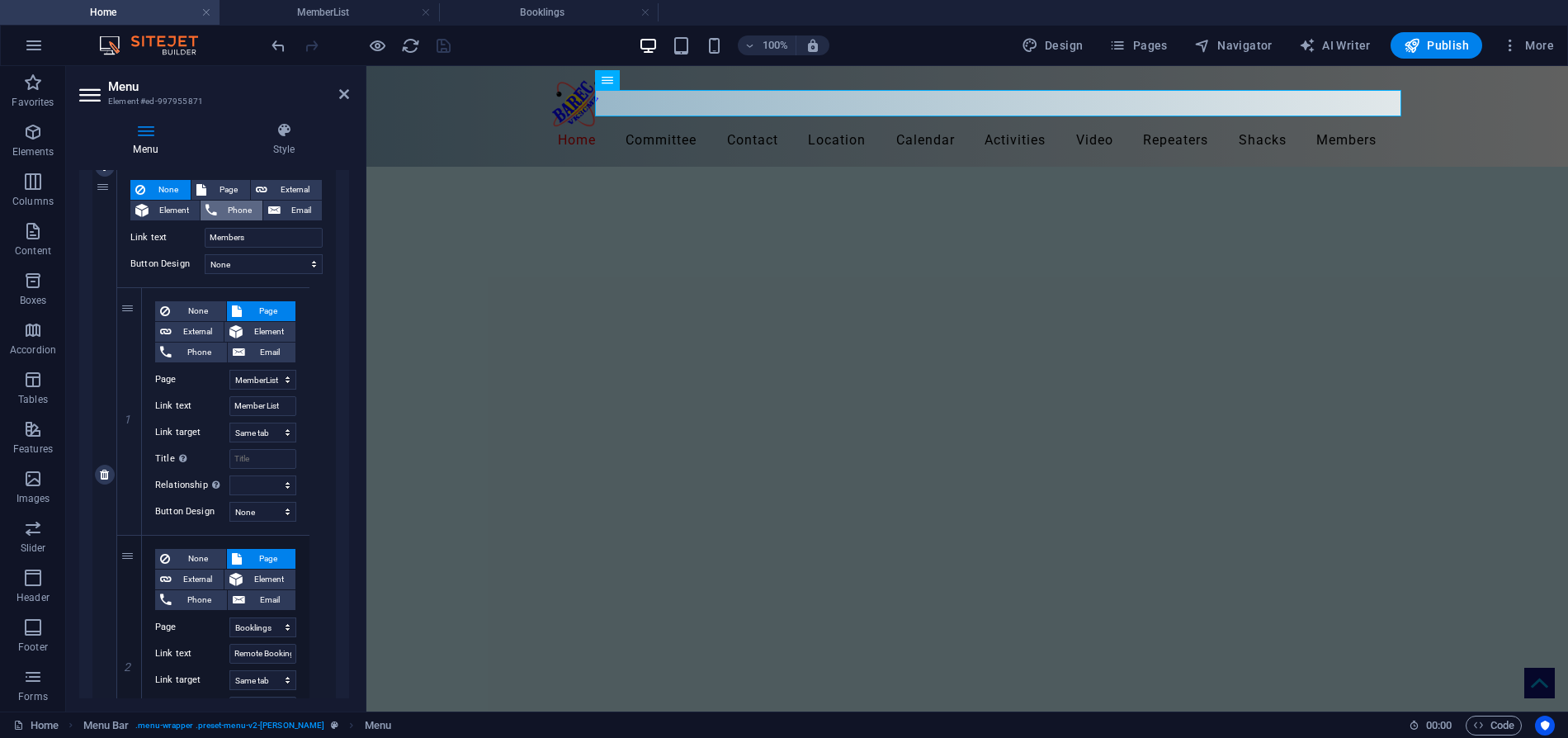
scroll to position [2723, 0]
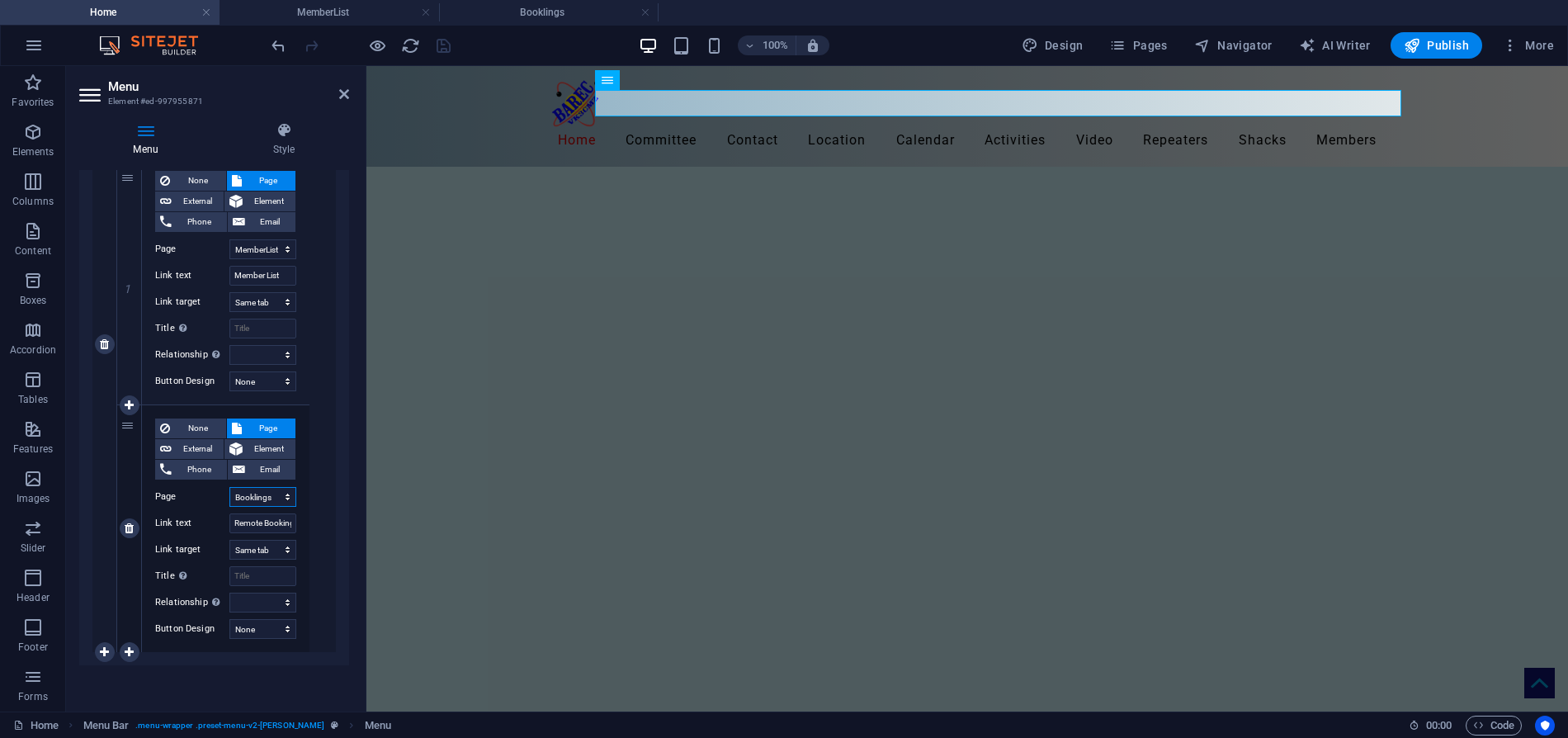
click at [249, 495] on select "Home Legal Notice Location Repeaters Video Committee HamShacks Calendar Members…" at bounding box center [262, 497] width 66 height 20
click at [346, 88] on icon at bounding box center [344, 94] width 10 height 13
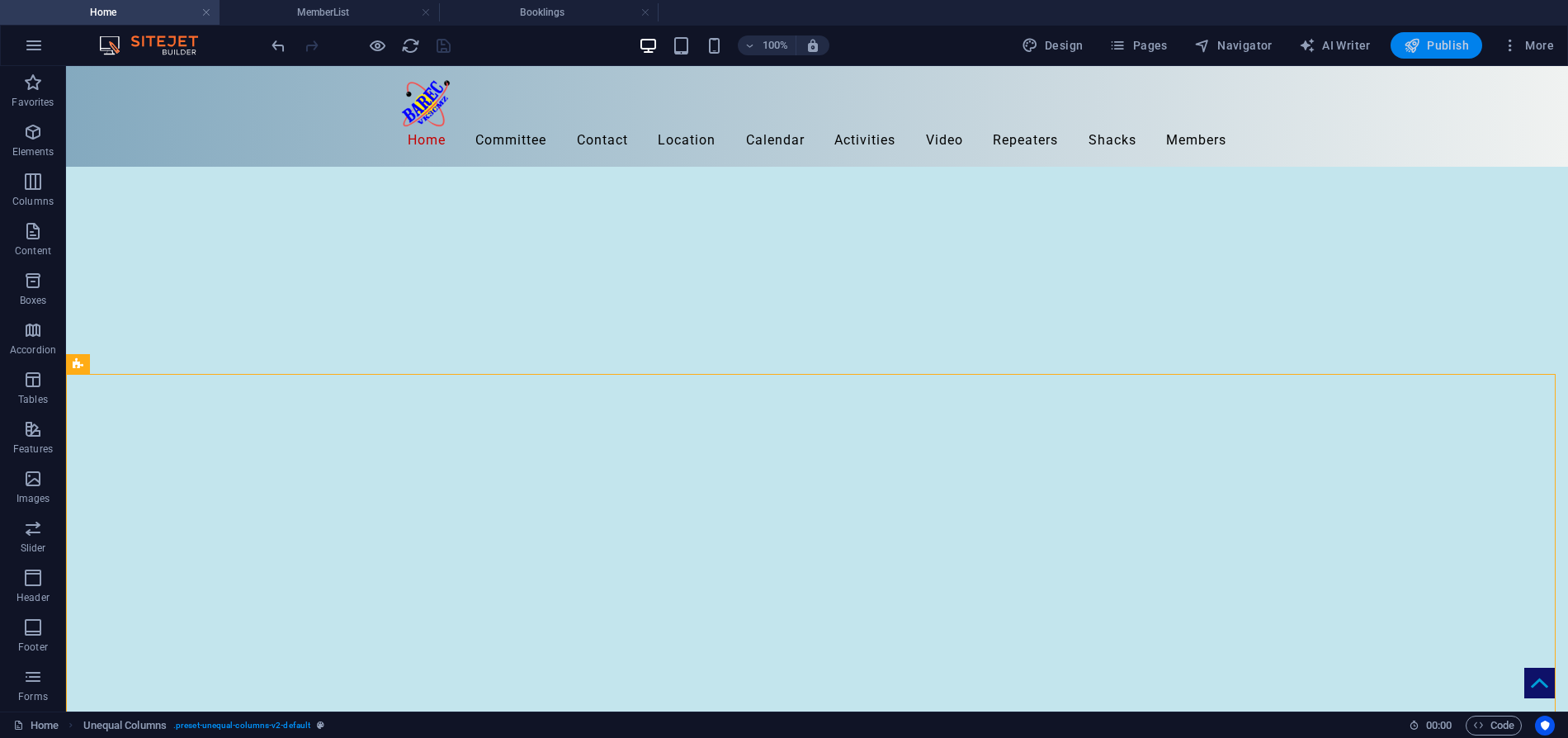
click at [1437, 40] on span "Publish" at bounding box center [1437, 46] width 65 height 17
